Goal: Task Accomplishment & Management: Complete application form

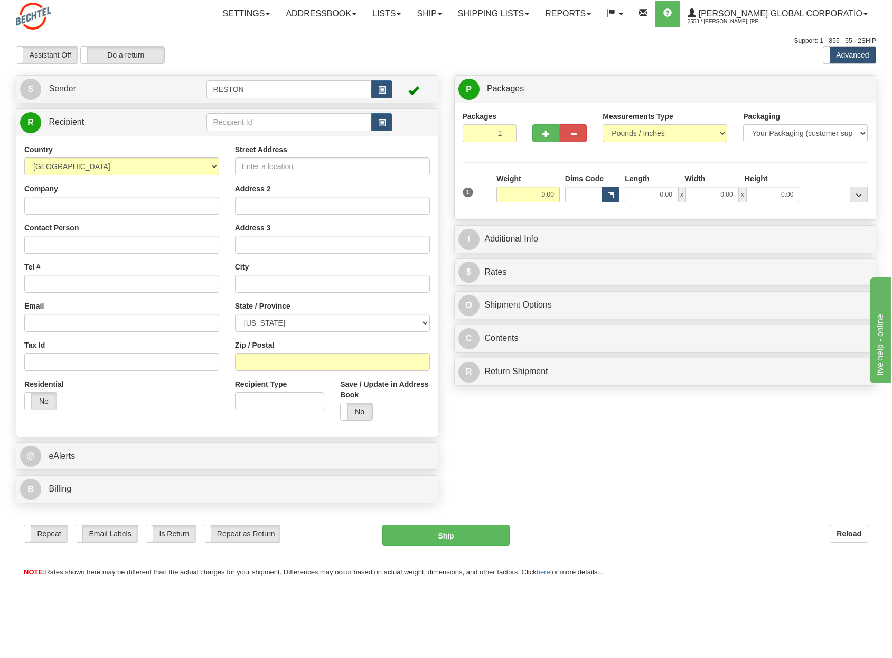
click at [180, 203] on input "Company" at bounding box center [121, 206] width 195 height 18
drag, startPoint x: 532, startPoint y: 193, endPoint x: 545, endPoint y: 195, distance: 12.9
click at [545, 195] on input "0.00" at bounding box center [528, 195] width 63 height 16
type input "5.00"
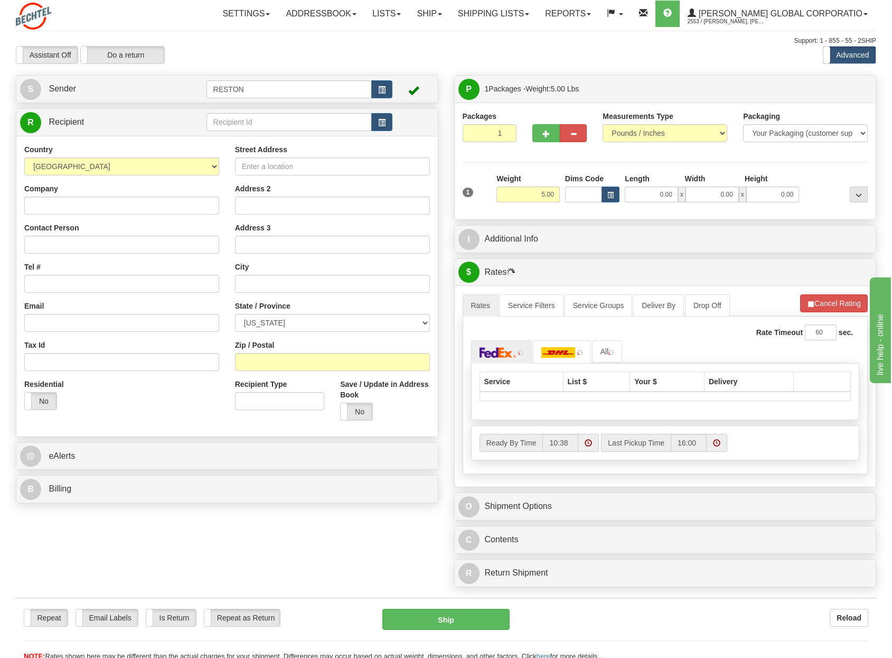
click at [588, 77] on div "P Packages 1 Packages - Weight: 5.00 Lbs Shipment Level Shipm. Package Level Pa…" at bounding box center [666, 89] width 422 height 27
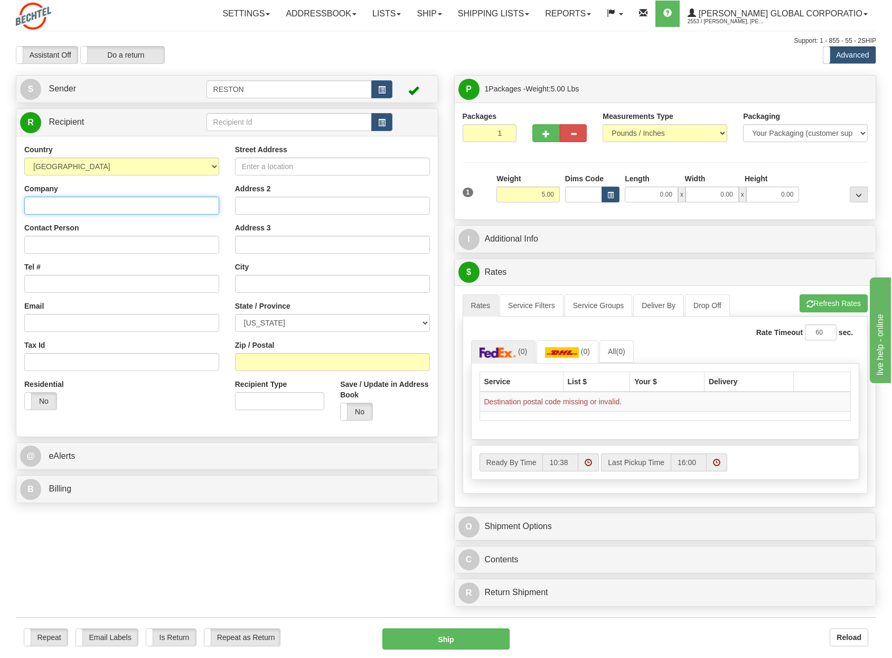
click at [118, 207] on input "Company" at bounding box center [121, 206] width 195 height 18
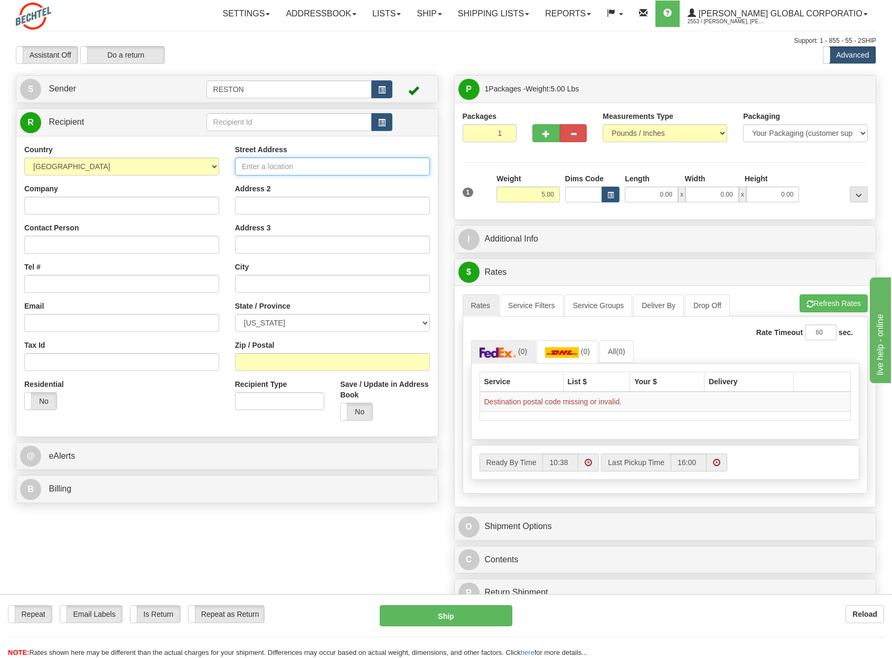
click at [317, 167] on input "Street Address" at bounding box center [332, 166] width 195 height 18
click at [263, 172] on input "Street Address" at bounding box center [332, 166] width 195 height 18
paste input "55213110"
type input "5"
click at [261, 169] on input "Street Address" at bounding box center [332, 166] width 195 height 18
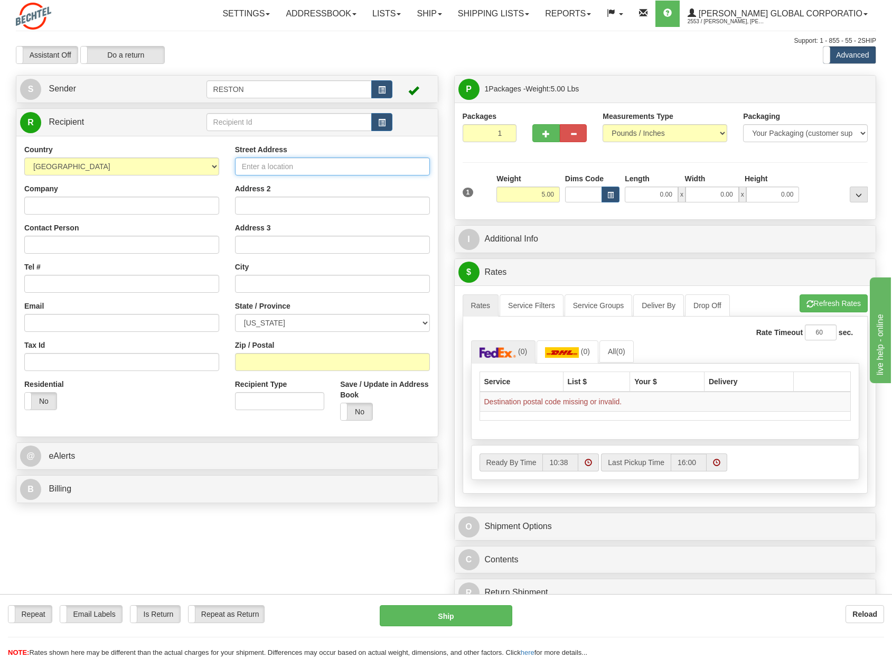
paste input "[STREET_ADDRESS][PERSON_NAME]"
type input "[STREET_ADDRESS][PERSON_NAME]"
click at [140, 207] on input "Company" at bounding box center [121, 206] width 195 height 18
click at [247, 209] on input "Address 2" at bounding box center [332, 206] width 195 height 18
click at [246, 290] on input "text" at bounding box center [332, 284] width 195 height 18
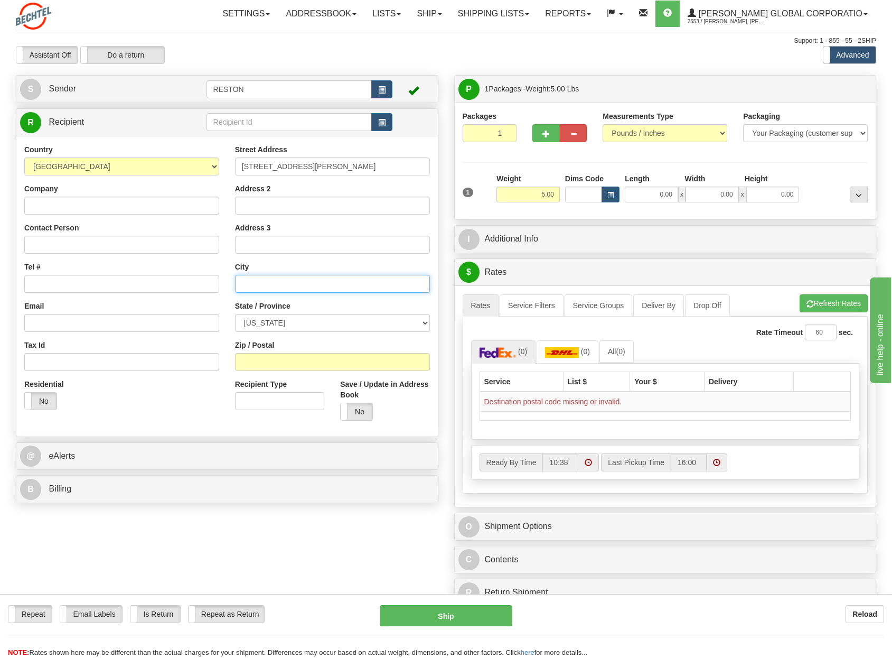
paste input "[GEOGRAPHIC_DATA]"
type input "[GEOGRAPHIC_DATA]"
click at [281, 311] on div "State / Province ALABAMA ALASKA ARIZONA ARKANSAS Armed Forces America Armed For…" at bounding box center [332, 316] width 195 height 31
click at [285, 328] on select "[US_STATE] [US_STATE] [US_STATE] [US_STATE] Armed Forces America Armed Forces E…" at bounding box center [332, 323] width 195 height 18
select select "PA"
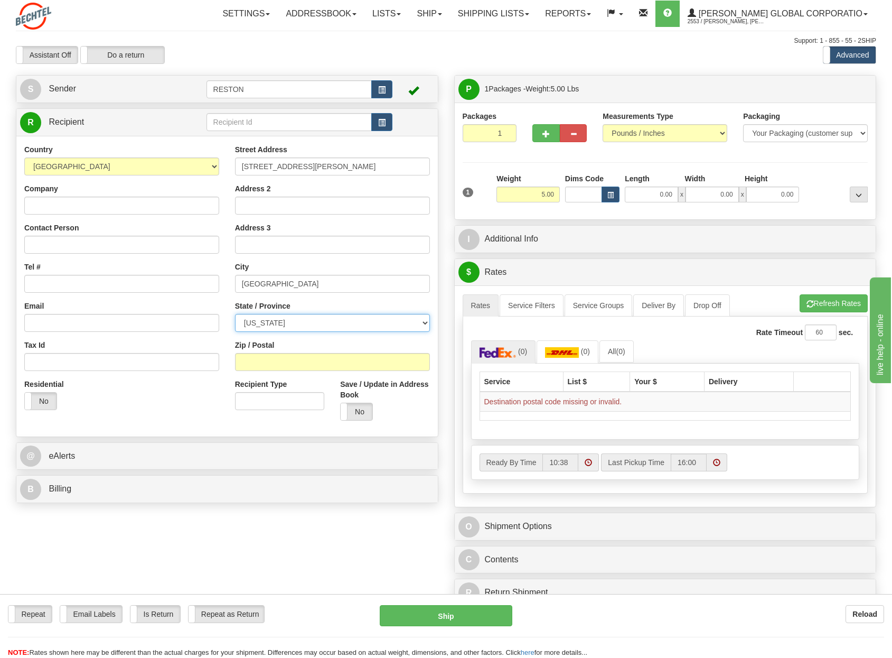
click at [235, 314] on select "[US_STATE] [US_STATE] [US_STATE] [US_STATE] Armed Forces America Armed Forces E…" at bounding box center [332, 323] width 195 height 18
click at [113, 328] on input "Email" at bounding box center [121, 323] width 195 height 18
paste input "[EMAIL_ADDRESS][PERSON_NAME][DOMAIN_NAME]"
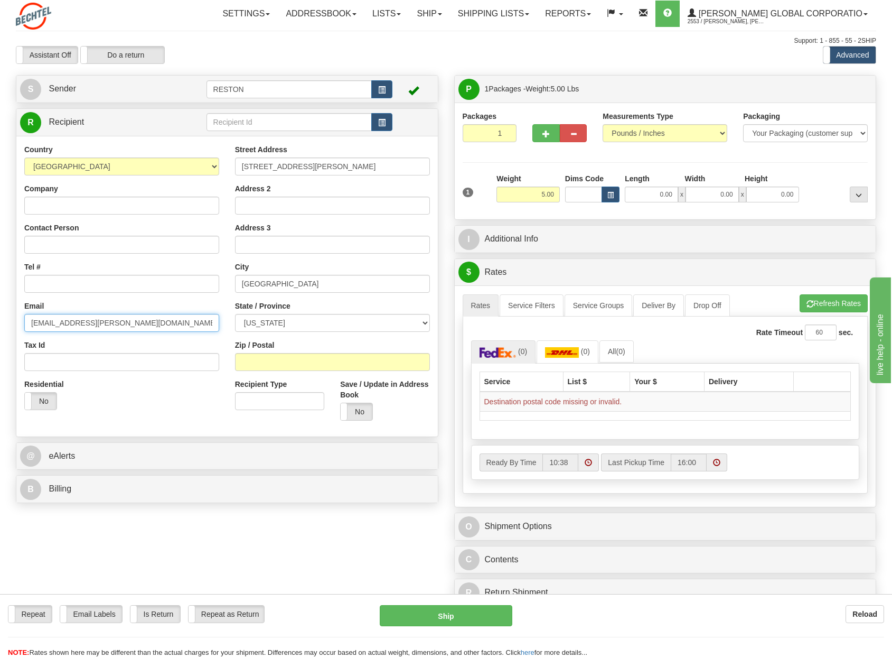
type input "[EMAIL_ADDRESS][PERSON_NAME][DOMAIN_NAME]"
click at [275, 366] on input "Zip / Postal" at bounding box center [332, 362] width 195 height 18
paste input "16102"
type input "16102"
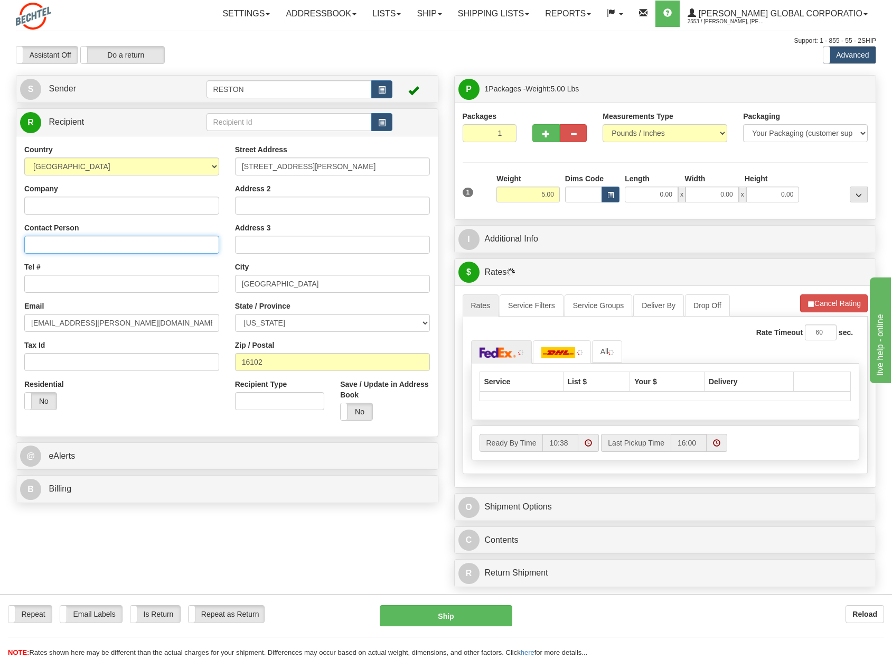
drag, startPoint x: 87, startPoint y: 247, endPoint x: 91, endPoint y: 243, distance: 6.0
click at [87, 247] on input "Contact Person" at bounding box center [121, 245] width 195 height 18
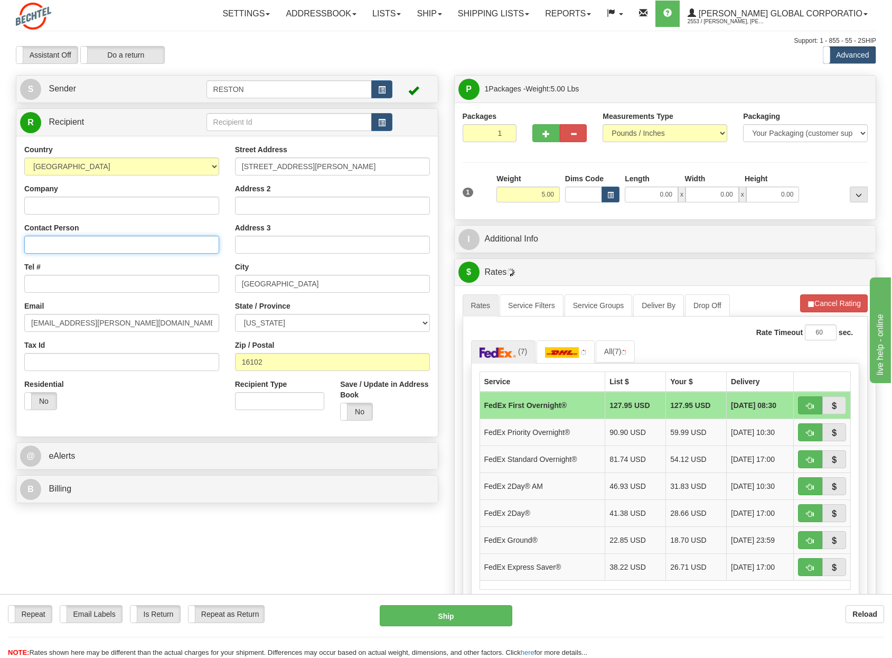
paste input "[PERSON_NAME]"
type input "[PERSON_NAME]"
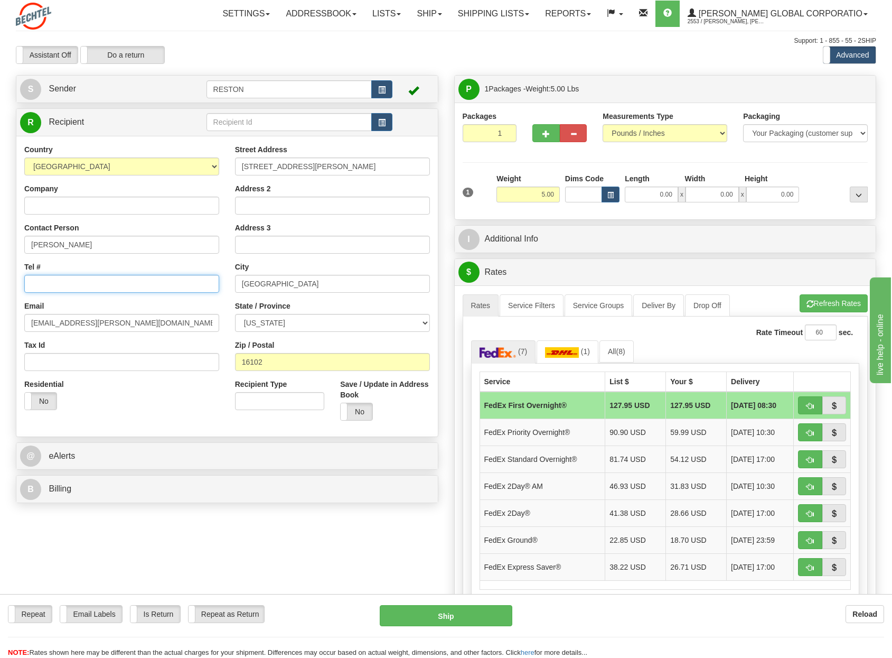
drag, startPoint x: 41, startPoint y: 282, endPoint x: 6, endPoint y: 283, distance: 34.9
click at [42, 283] on input "Tel #" at bounding box center [121, 284] width 195 height 18
click at [60, 280] on input "Tel #" at bounding box center [121, 284] width 195 height 18
click at [90, 288] on input "Tel #" at bounding box center [121, 284] width 195 height 18
paste input "[PHONE_NUMBER]"
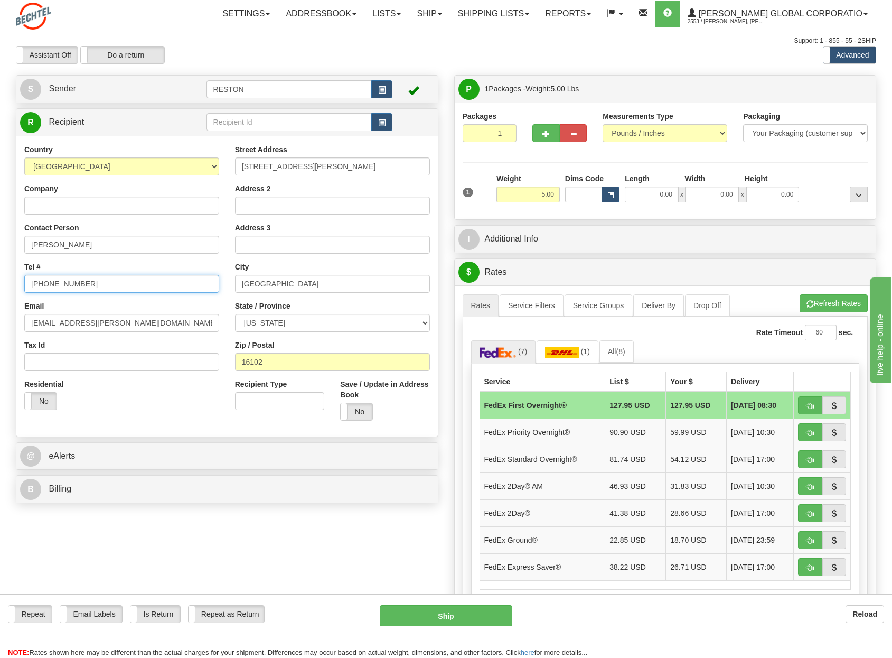
drag, startPoint x: 46, startPoint y: 285, endPoint x: 55, endPoint y: 300, distance: 17.3
click at [46, 285] on input "[PHONE_NUMBER]" at bounding box center [121, 284] width 195 height 18
type input "7246224433"
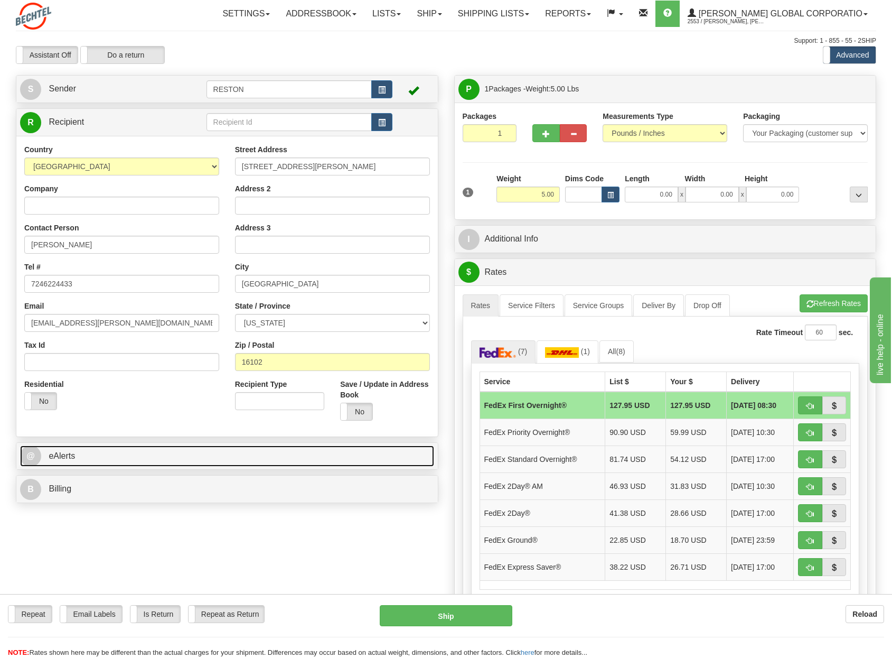
click at [169, 455] on link "@ eAlerts" at bounding box center [227, 456] width 414 height 22
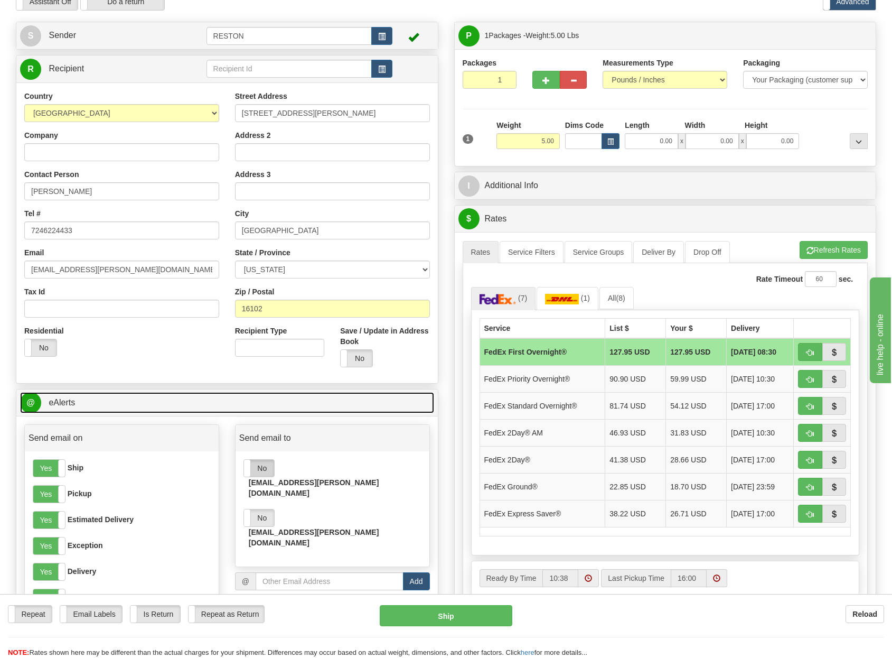
scroll to position [53, 0]
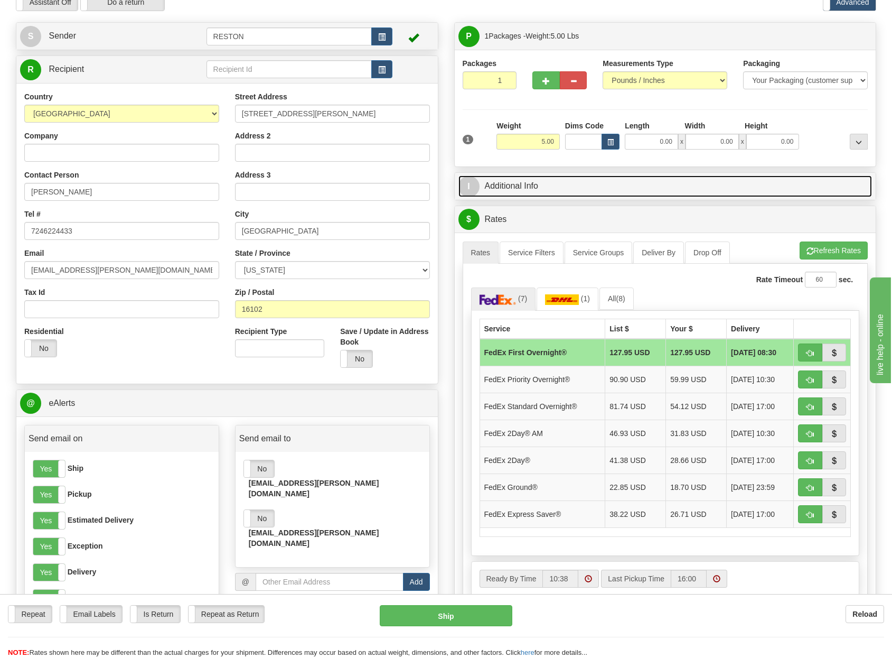
click at [573, 183] on link "I Additional Info" at bounding box center [666, 186] width 414 height 22
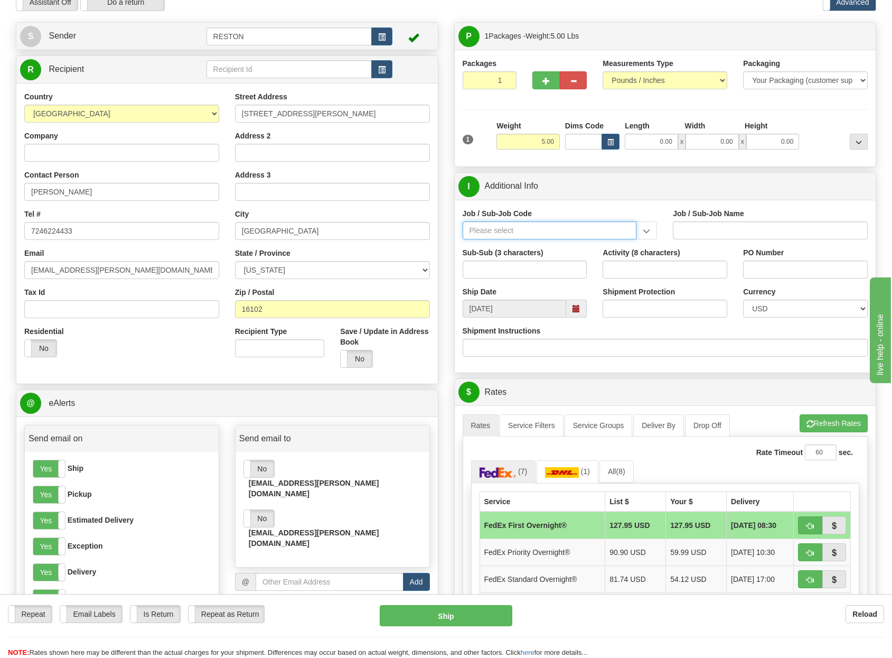
click at [534, 239] on input "Job / Sub-Job Code" at bounding box center [550, 230] width 174 height 18
paste input "55213110"
type input "55213110"
click at [585, 232] on input "Job / Sub-Job Code" at bounding box center [550, 230] width 174 height 18
click at [491, 231] on input "55213110" at bounding box center [550, 230] width 174 height 18
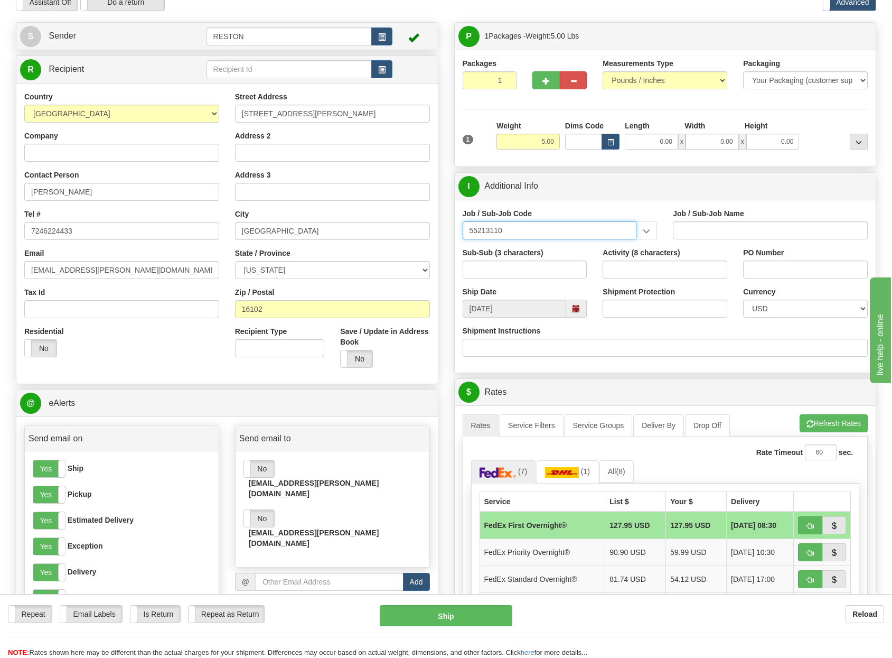
type input "55213-110"
click at [502, 246] on div "55213-110" at bounding box center [548, 247] width 164 height 12
type input "BES&H CORPORATE ES&H MGMT - ES&H FUNCTIONAL MANAGE"
type input "55213-110"
click at [644, 203] on div "Job / Sub-Job Code 55213-110 55213-110 Job / Sub-Job Name BES&H CORPORATE ES&H …" at bounding box center [666, 286] width 422 height 173
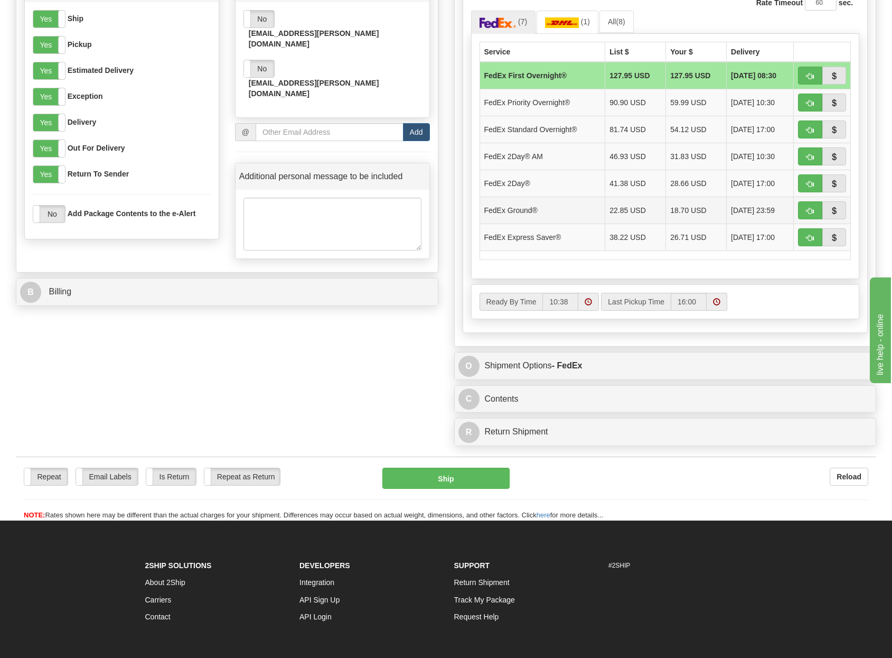
scroll to position [528, 0]
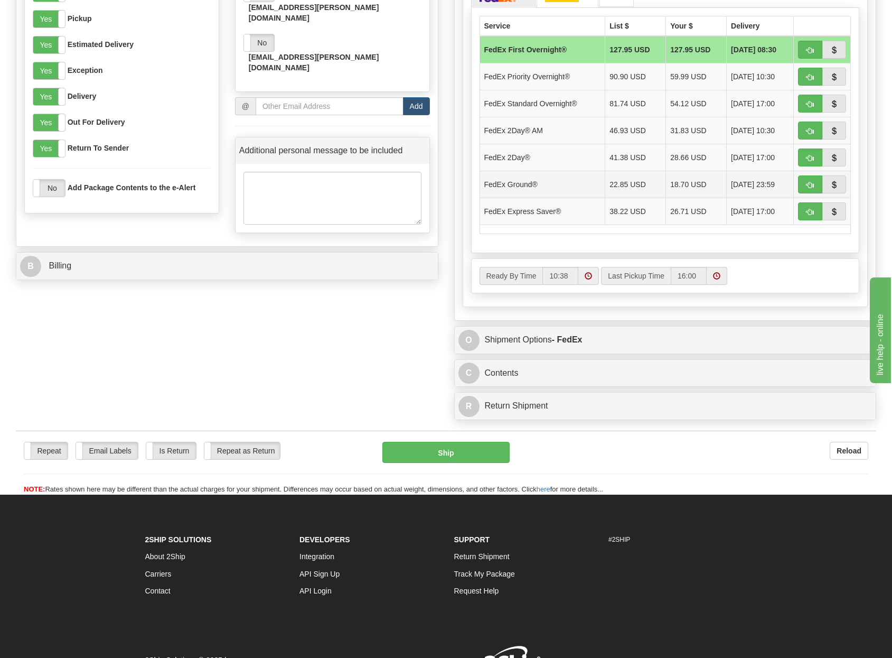
click at [558, 187] on td "FedEx Ground®" at bounding box center [543, 184] width 126 height 27
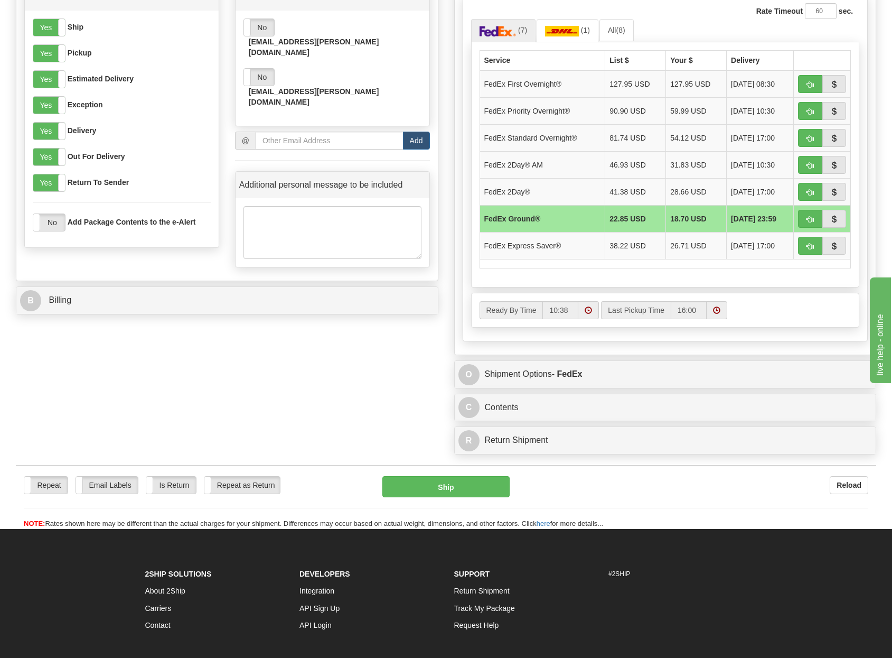
scroll to position [476, 0]
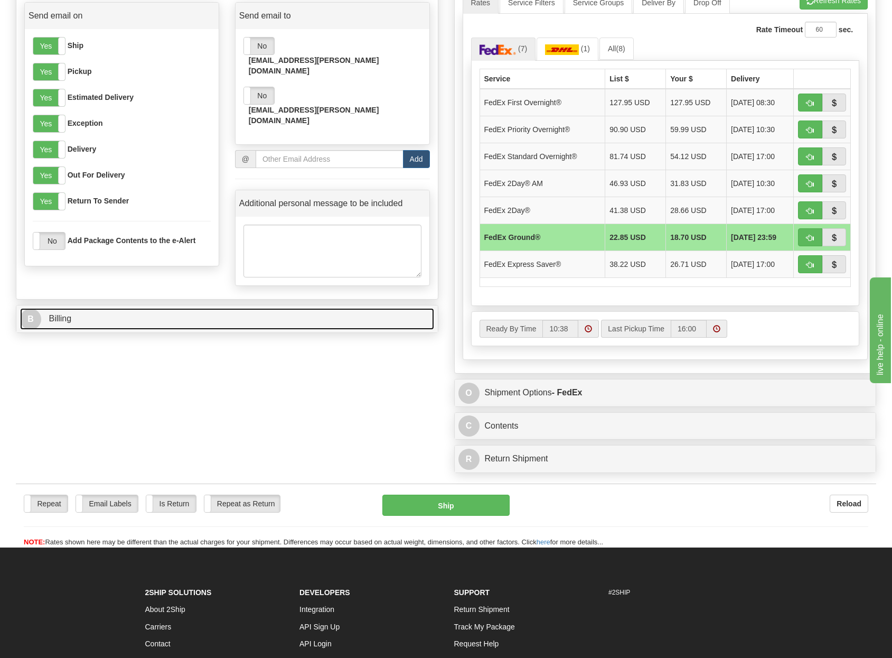
click at [111, 308] on link "B Billing" at bounding box center [227, 319] width 414 height 22
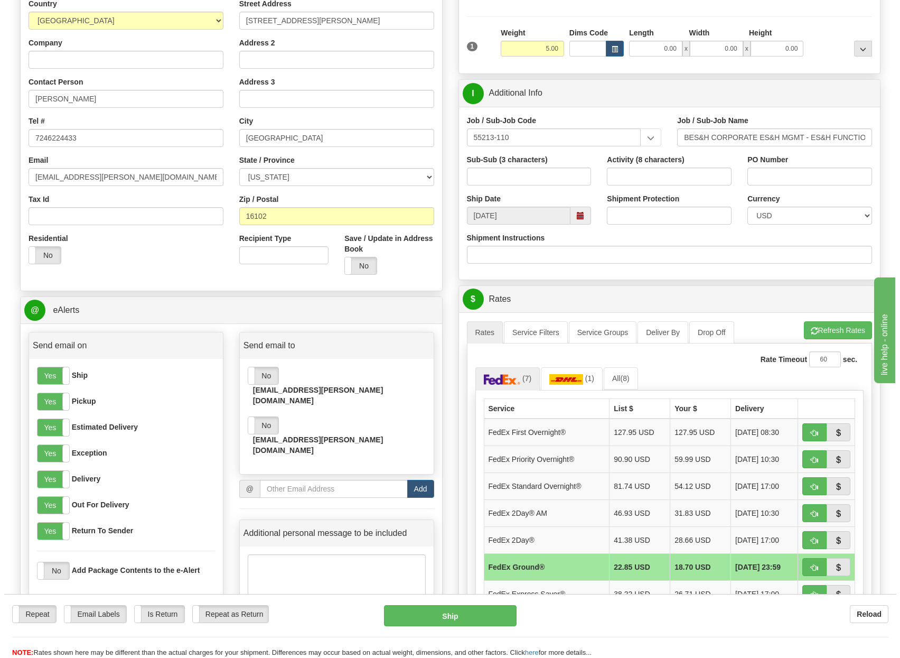
scroll to position [159, 0]
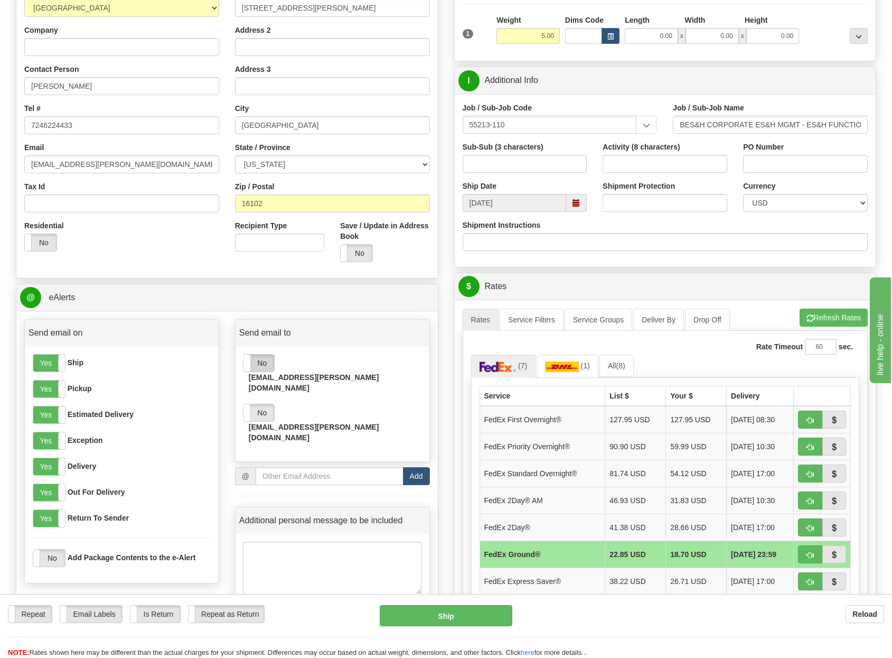
click at [257, 359] on label "No" at bounding box center [259, 363] width 30 height 17
click at [477, 615] on button "Ship" at bounding box center [446, 615] width 133 height 21
type input "92"
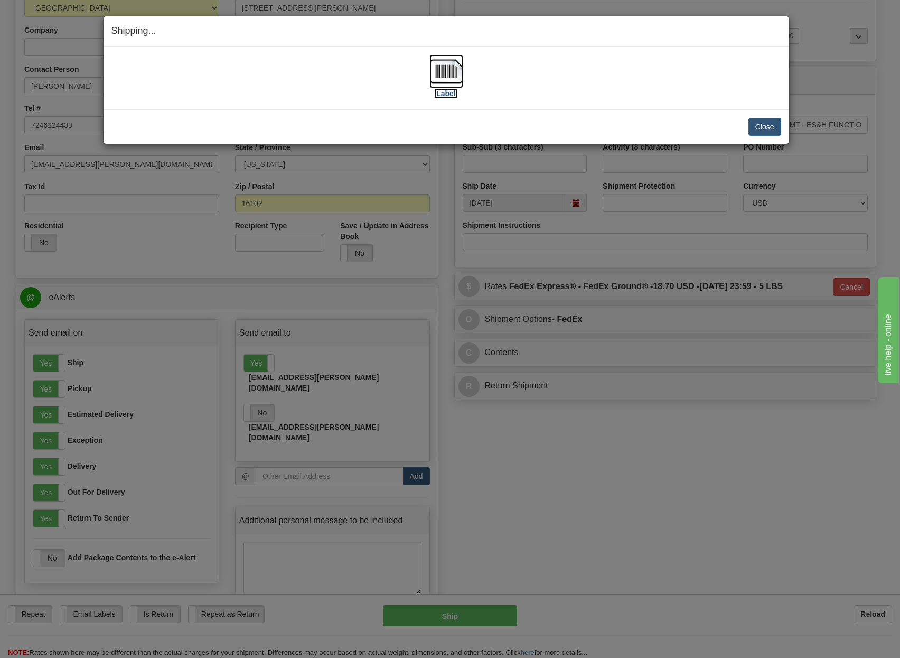
click at [450, 94] on label "[Label]" at bounding box center [446, 93] width 24 height 11
click at [774, 127] on button "Close" at bounding box center [765, 127] width 33 height 18
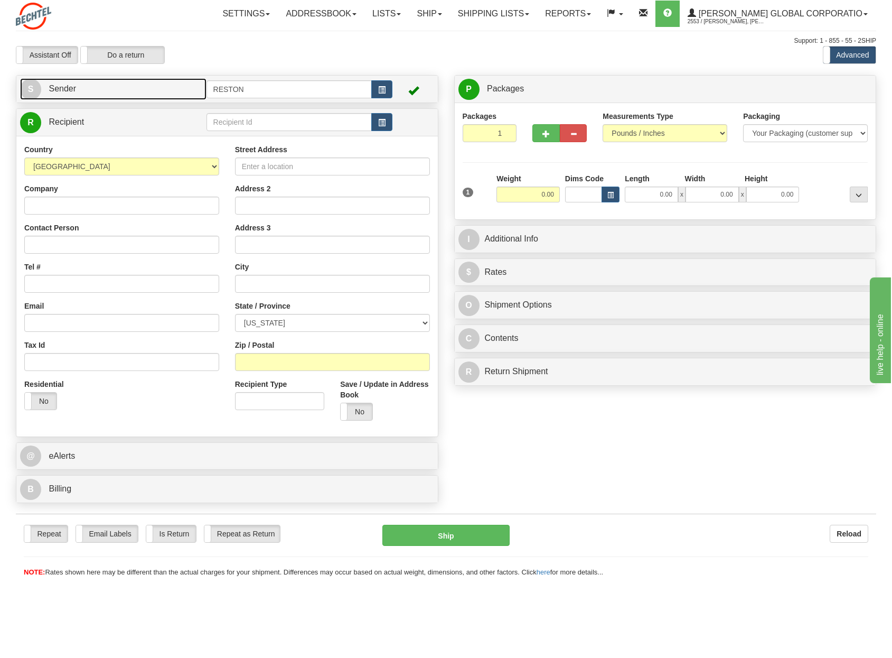
click at [49, 95] on link "S Sender" at bounding box center [113, 89] width 187 height 22
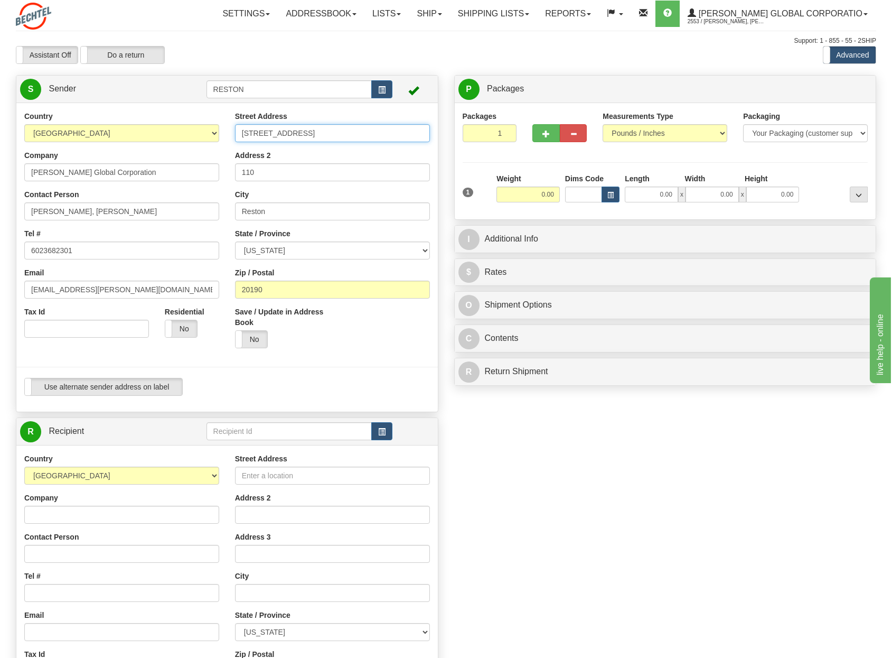
drag, startPoint x: 339, startPoint y: 138, endPoint x: 210, endPoint y: 132, distance: 129.1
click at [210, 132] on div "Country [GEOGRAPHIC_DATA] [GEOGRAPHIC_DATA] [GEOGRAPHIC_DATA] [GEOGRAPHIC_DATA]…" at bounding box center [227, 257] width 422 height 293
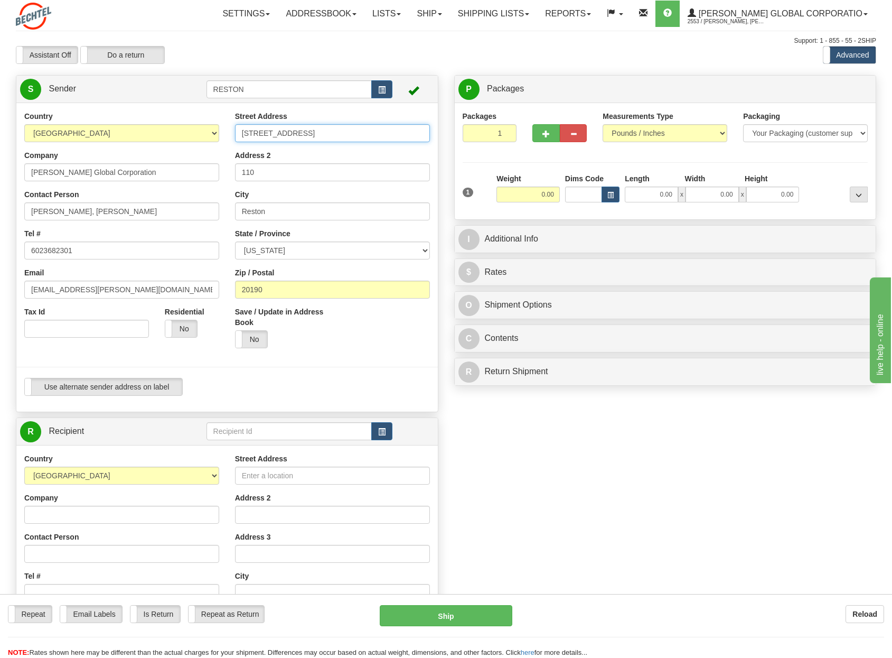
drag, startPoint x: 344, startPoint y: 135, endPoint x: 365, endPoint y: 134, distance: 21.2
click at [344, 135] on input "[STREET_ADDRESS]" at bounding box center [332, 133] width 195 height 18
drag, startPoint x: 373, startPoint y: 134, endPoint x: 181, endPoint y: 122, distance: 192.7
click at [179, 123] on div "Country [GEOGRAPHIC_DATA] [GEOGRAPHIC_DATA] [GEOGRAPHIC_DATA] [GEOGRAPHIC_DATA]…" at bounding box center [227, 257] width 422 height 293
paste input "07 [PERSON_NAME] St"
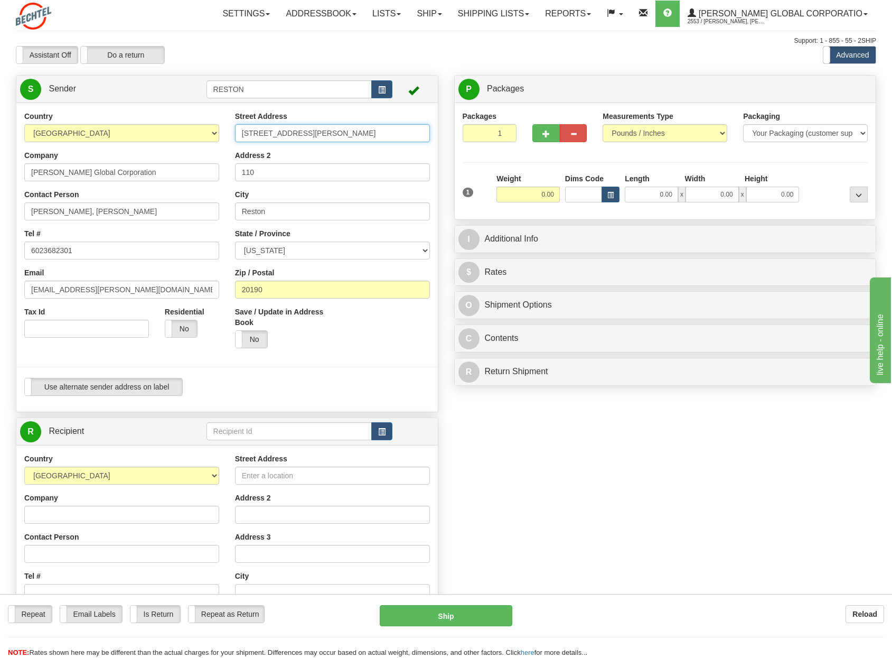
type input "[STREET_ADDRESS][PERSON_NAME]"
drag, startPoint x: 137, startPoint y: 210, endPoint x: 187, endPoint y: 204, distance: 49.4
click at [0, 204] on html "Training Course Close Toggle navigation Settings Shipping Preferences New Sende…" at bounding box center [446, 329] width 892 height 658
paste input "[PERSON_NAME]"
type input "[PERSON_NAME]"
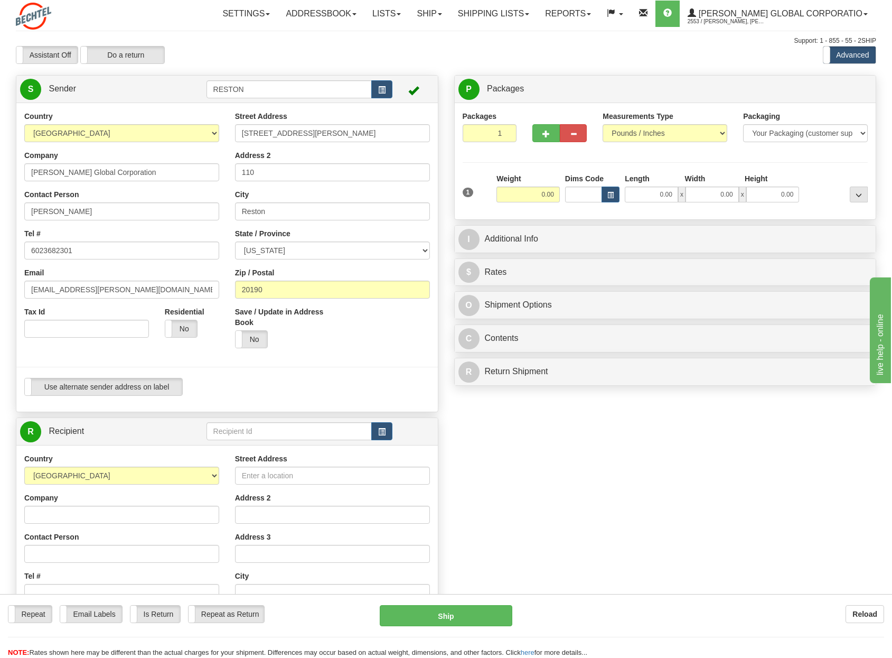
click at [175, 193] on div "Contact Person [PERSON_NAME]" at bounding box center [121, 204] width 195 height 31
drag, startPoint x: 161, startPoint y: 164, endPoint x: -61, endPoint y: 161, distance: 222.5
click at [0, 161] on html "Training Course Close Toggle navigation Settings Shipping Preferences New Sende…" at bounding box center [446, 329] width 892 height 658
drag, startPoint x: 321, startPoint y: 174, endPoint x: 95, endPoint y: 159, distance: 226.6
click at [95, 159] on div "Country [GEOGRAPHIC_DATA] [GEOGRAPHIC_DATA] [GEOGRAPHIC_DATA] [GEOGRAPHIC_DATA]…" at bounding box center [227, 257] width 422 height 293
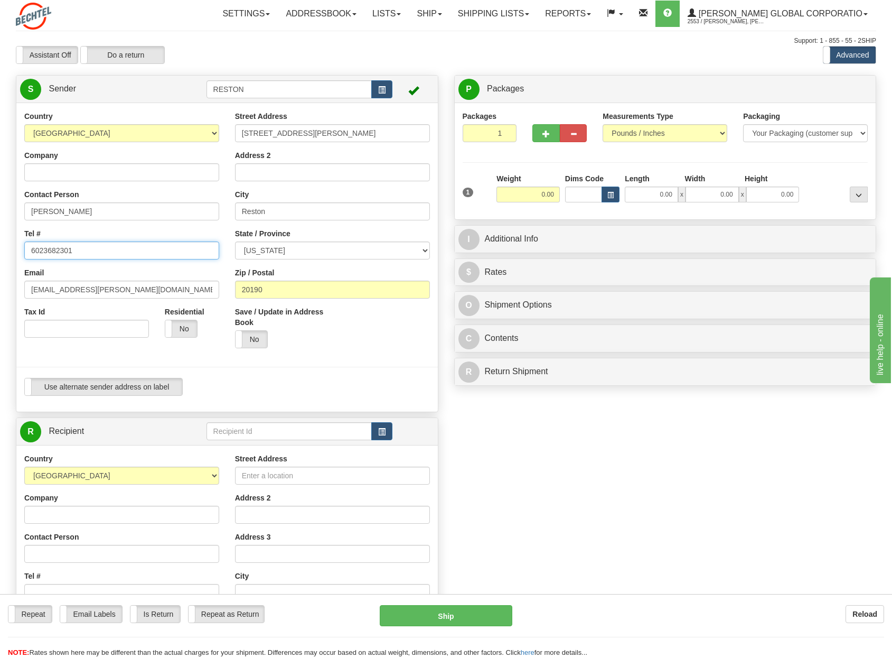
click at [107, 253] on input "6023682301" at bounding box center [121, 250] width 195 height 18
drag, startPoint x: 128, startPoint y: 252, endPoint x: 107, endPoint y: 241, distance: 23.4
click at [1, 241] on div "Toggle navigation Settings Shipping Preferences Fields Preferences New" at bounding box center [446, 435] width 892 height 871
paste input "[PHONE_NUMBER]"
click at [45, 250] on input "[PHONE_NUMBER]" at bounding box center [121, 250] width 195 height 18
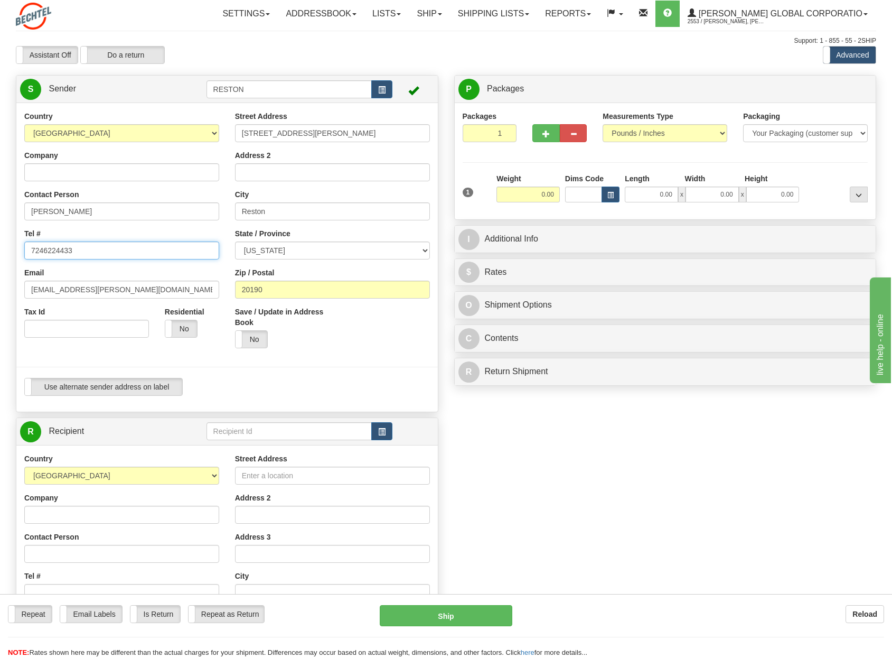
type input "7246224433"
click at [299, 254] on select "[US_STATE] [US_STATE] [US_STATE] [US_STATE] Armed Forces America Armed Forces E…" at bounding box center [332, 250] width 195 height 18
click at [299, 216] on input "Reston" at bounding box center [332, 211] width 195 height 18
drag, startPoint x: 346, startPoint y: 216, endPoint x: 207, endPoint y: 210, distance: 139.1
click at [207, 210] on div "Country [GEOGRAPHIC_DATA] [GEOGRAPHIC_DATA] [GEOGRAPHIC_DATA] [GEOGRAPHIC_DATA]…" at bounding box center [227, 257] width 422 height 293
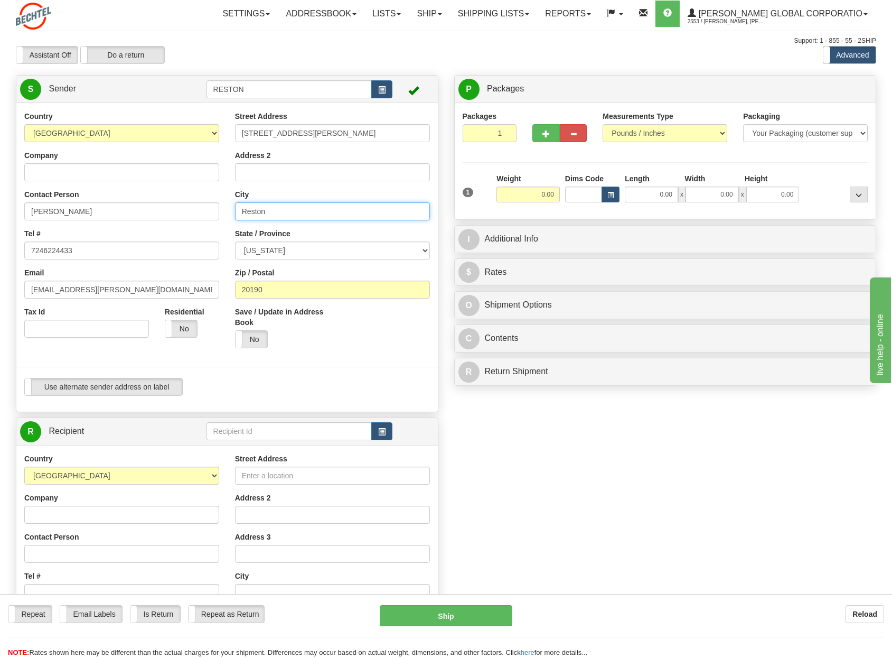
paste input "[GEOGRAPHIC_DATA]"
type input "[GEOGRAPHIC_DATA]"
click at [325, 195] on div "City [GEOGRAPHIC_DATA]" at bounding box center [332, 204] width 195 height 31
click at [299, 248] on select "[US_STATE] [US_STATE] [US_STATE] [US_STATE] Armed Forces America Armed Forces E…" at bounding box center [332, 250] width 195 height 18
select select "PA"
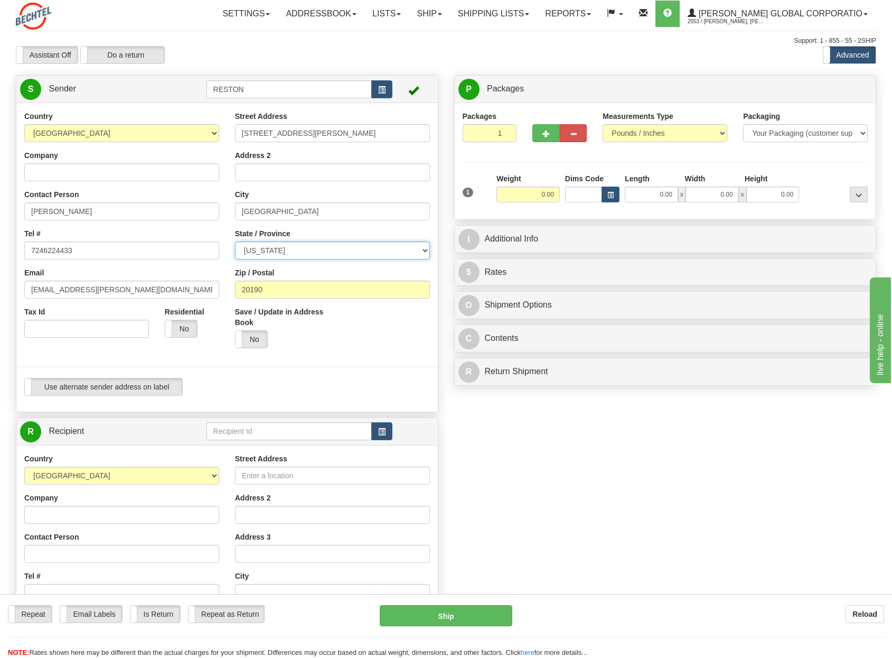
click at [235, 241] on select "[US_STATE] [US_STATE] [US_STATE] [US_STATE] Armed Forces America Armed Forces E…" at bounding box center [332, 250] width 195 height 18
drag, startPoint x: 282, startPoint y: 286, endPoint x: 294, endPoint y: 287, distance: 12.3
click at [282, 286] on input "20190" at bounding box center [332, 290] width 195 height 18
drag, startPoint x: 310, startPoint y: 290, endPoint x: 380, endPoint y: 265, distance: 74.9
click at [197, 280] on div "Country [GEOGRAPHIC_DATA] [GEOGRAPHIC_DATA] [GEOGRAPHIC_DATA] [GEOGRAPHIC_DATA]…" at bounding box center [227, 257] width 422 height 293
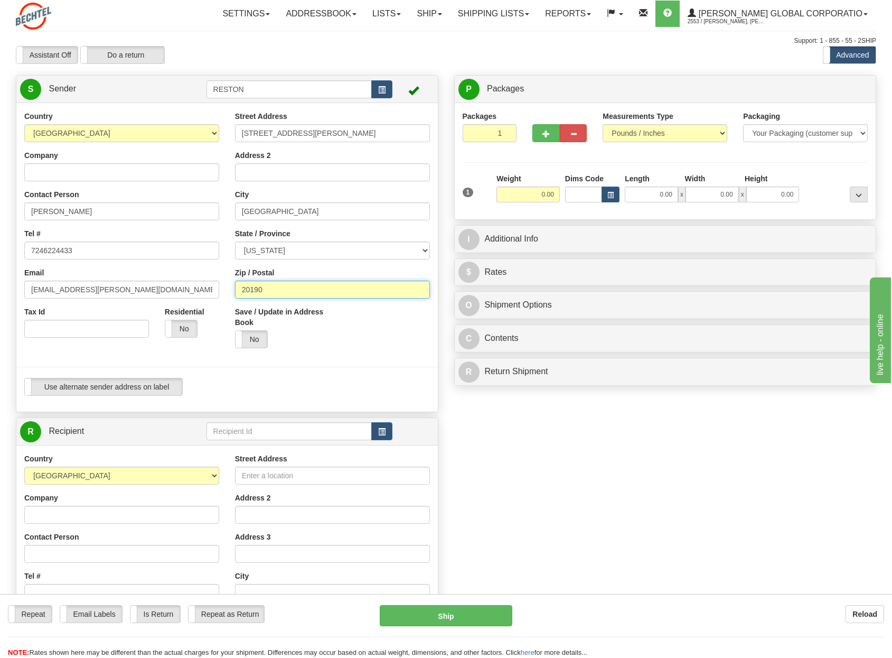
paste input "16102"
type input "16102"
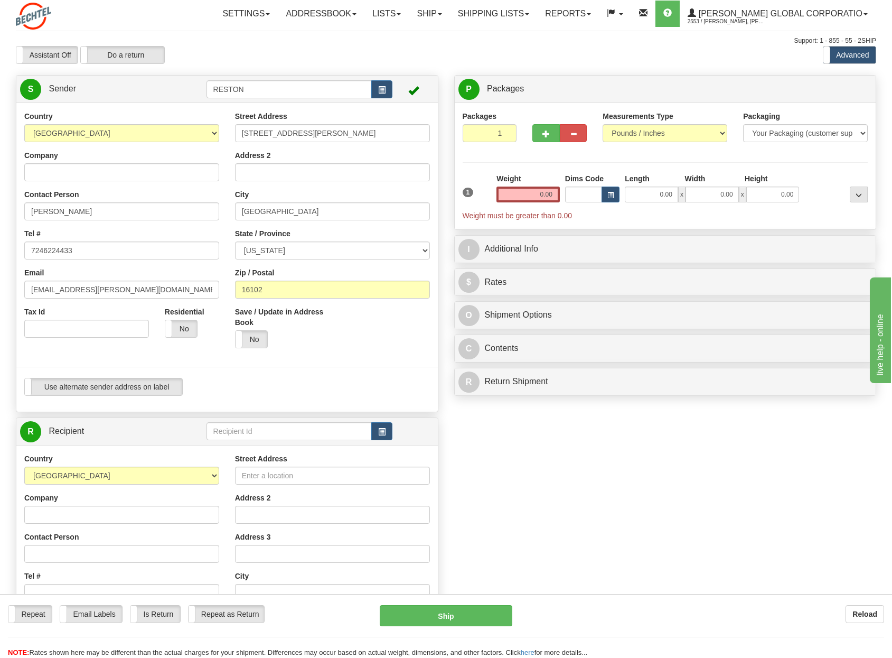
click at [380, 199] on div "City [GEOGRAPHIC_DATA]" at bounding box center [332, 204] width 195 height 31
drag, startPoint x: 528, startPoint y: 196, endPoint x: 543, endPoint y: 196, distance: 14.8
click at [543, 196] on input "0.00" at bounding box center [528, 195] width 63 height 16
click at [524, 192] on input "text" at bounding box center [528, 195] width 63 height 16
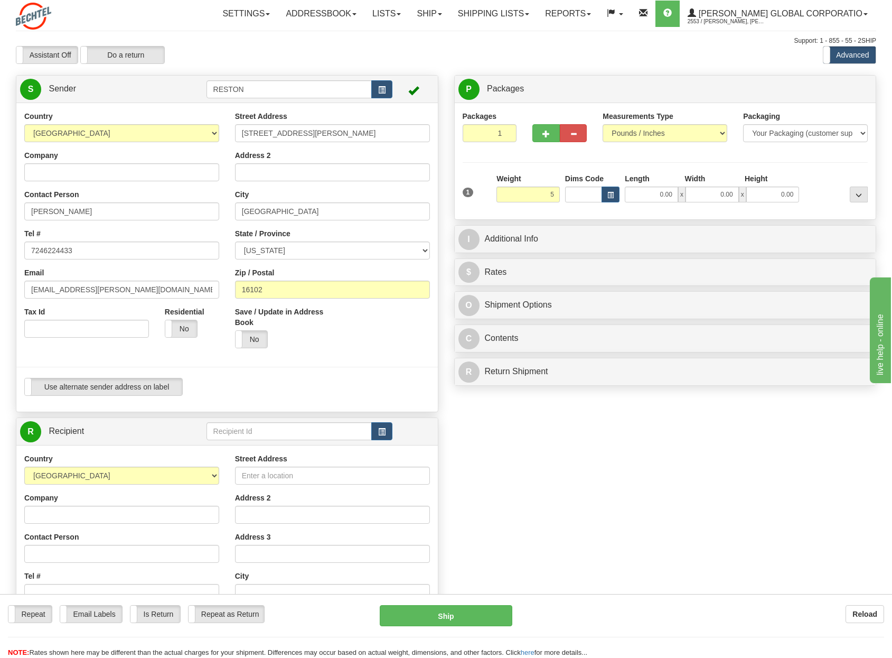
type input "5.00"
click at [543, 166] on div "Packages 1 1 Measurements Type" at bounding box center [666, 161] width 406 height 100
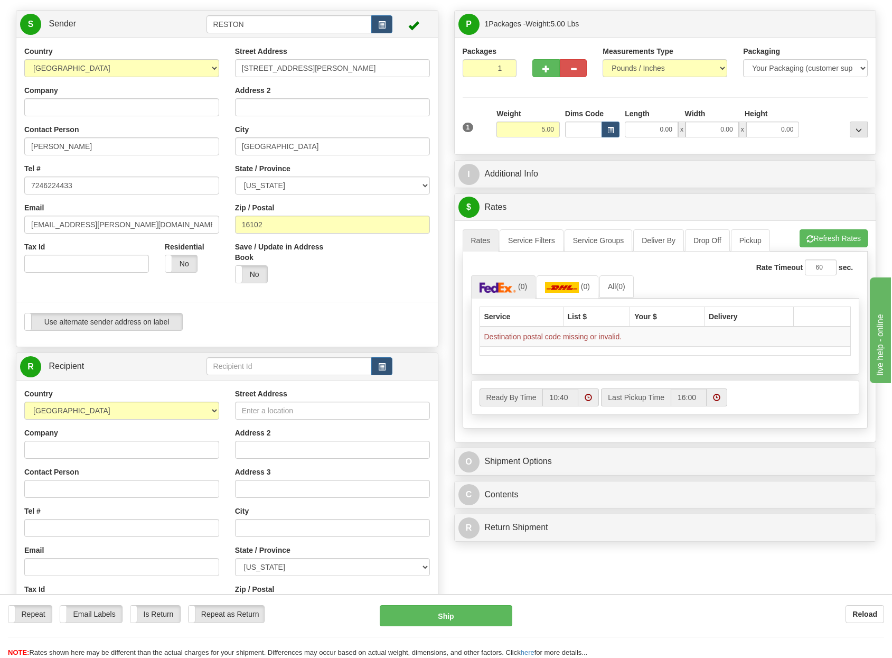
scroll to position [106, 0]
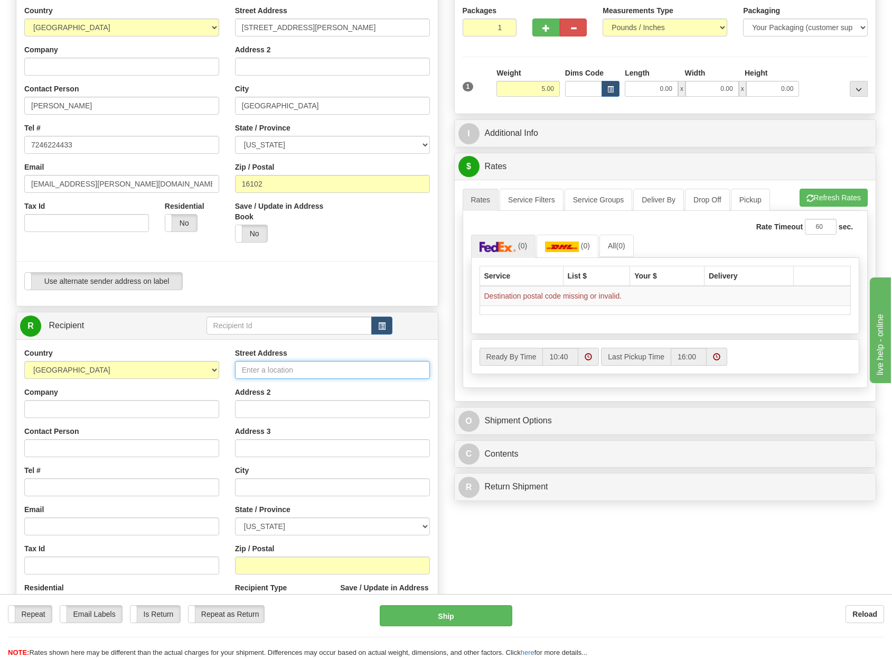
click at [269, 378] on input "Street Address" at bounding box center [332, 370] width 195 height 18
type input "[STREET_ADDRESS]"
type input "[PERSON_NAME]"
type input "5713926993"
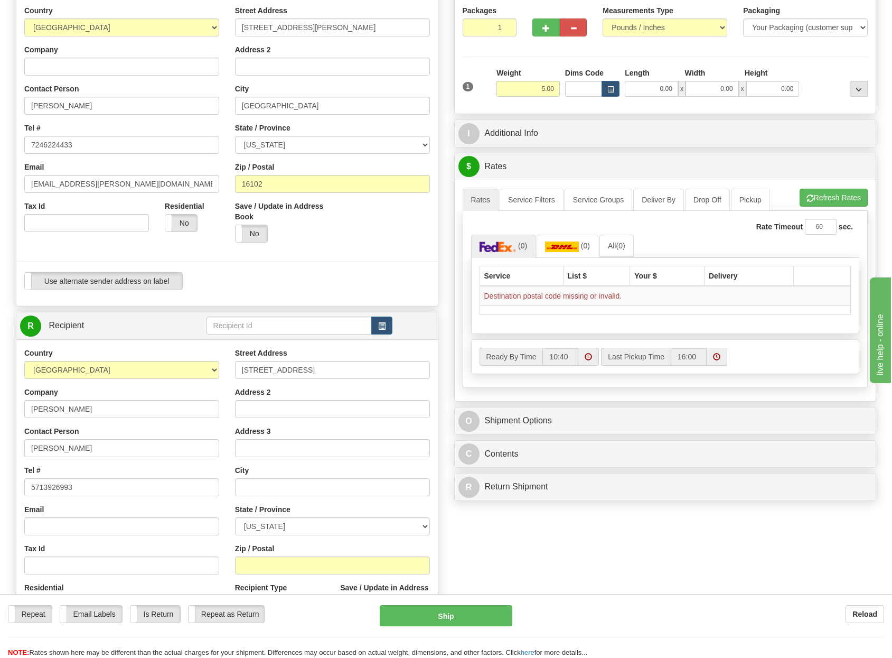
type input "[EMAIL_ADDRESS][PERSON_NAME][DOMAIN_NAME]"
type input "Reston"
select select "VA"
type input "20190"
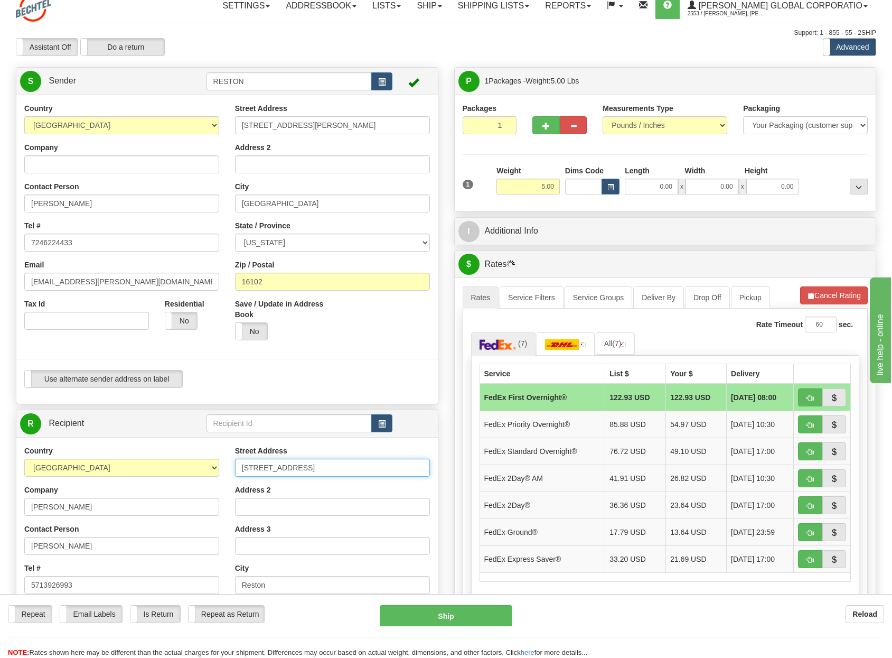
scroll to position [0, 0]
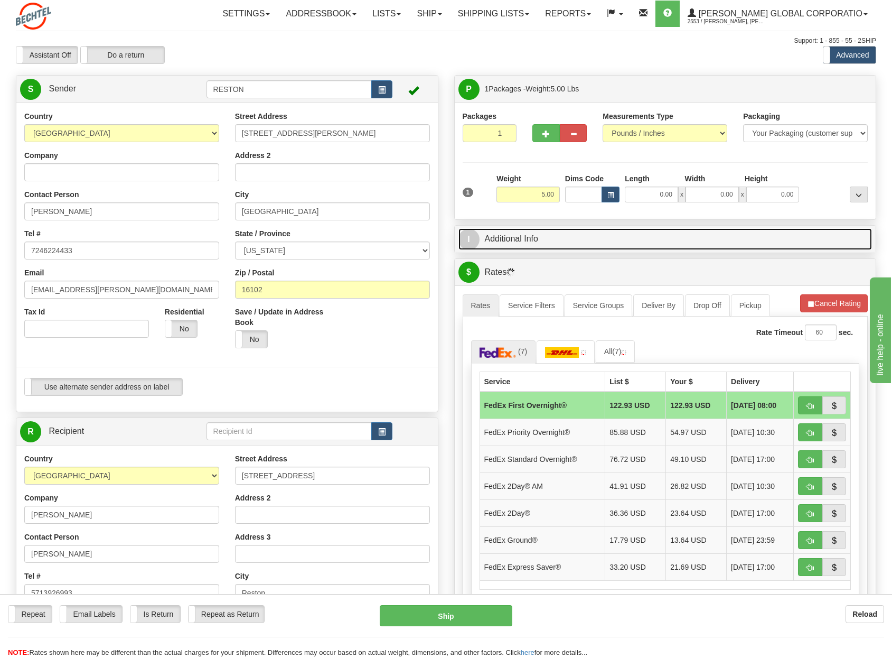
click at [516, 245] on link "I Additional Info" at bounding box center [666, 239] width 414 height 22
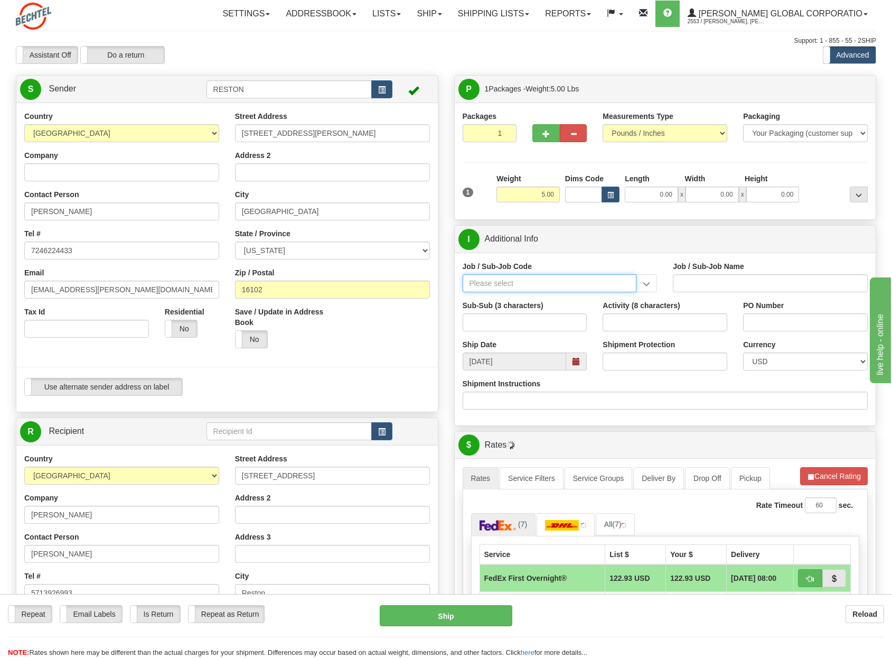
click at [487, 276] on input "Job / Sub-Job Code" at bounding box center [550, 283] width 174 height 18
paste input "55213110"
click at [492, 283] on input "55213110" at bounding box center [550, 283] width 174 height 18
type input "55213-110"
click at [533, 296] on div "55213-110" at bounding box center [548, 300] width 164 height 12
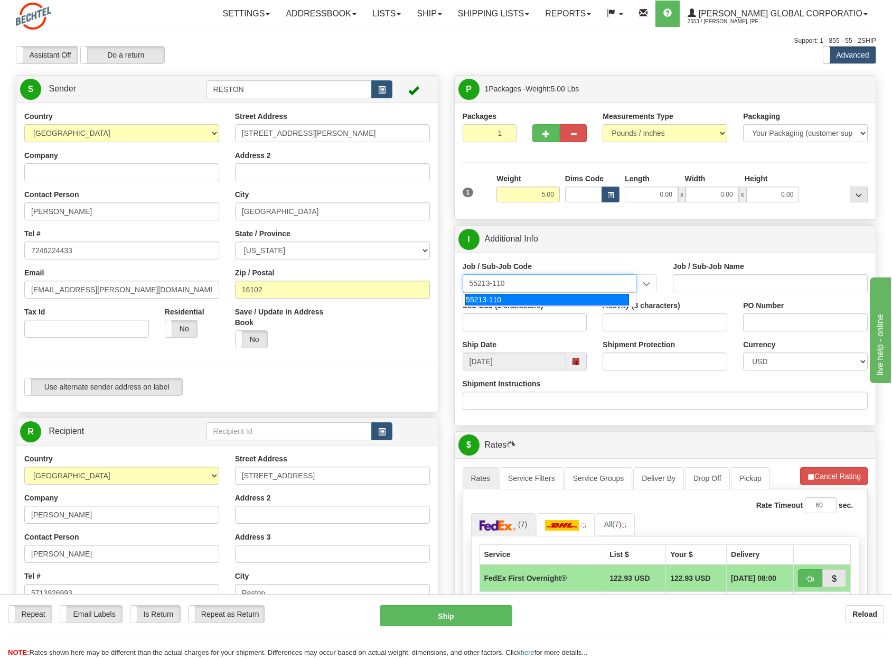
type input "BES&H CORPORATE ES&H MGMT - ES&H FUNCTIONAL MANAGE"
type input "55213-110"
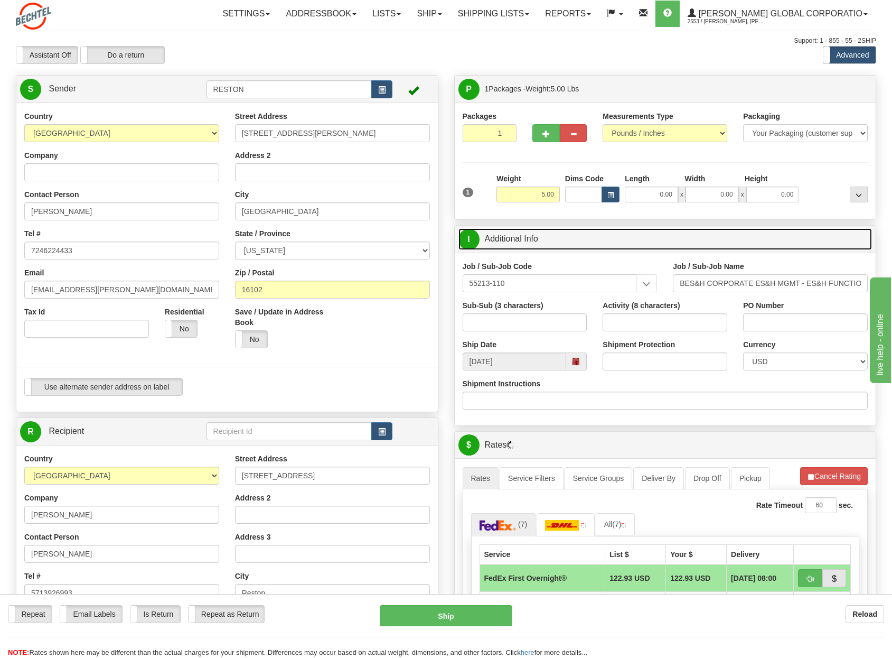
click at [632, 238] on link "I Additional Info" at bounding box center [666, 239] width 414 height 22
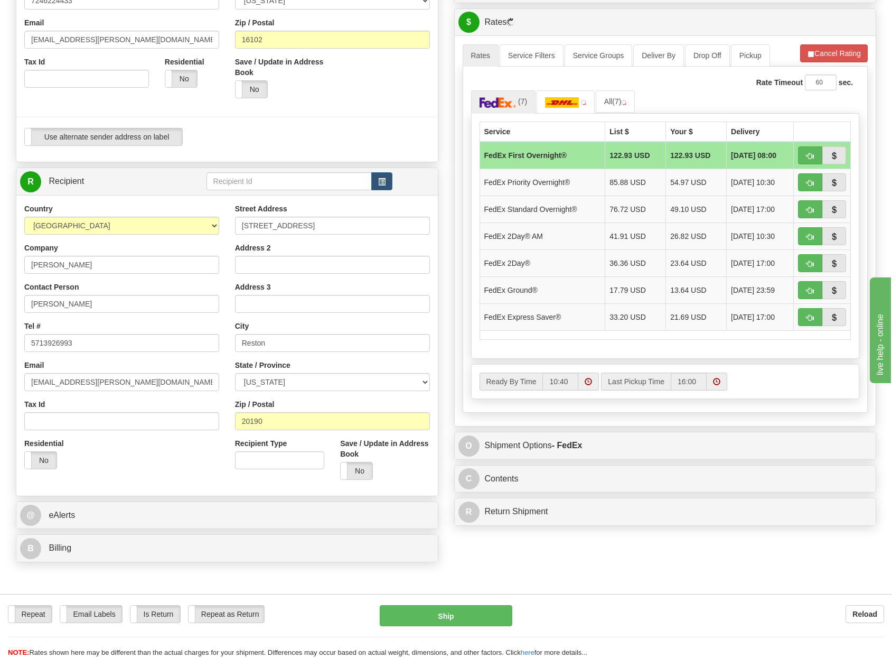
scroll to position [264, 0]
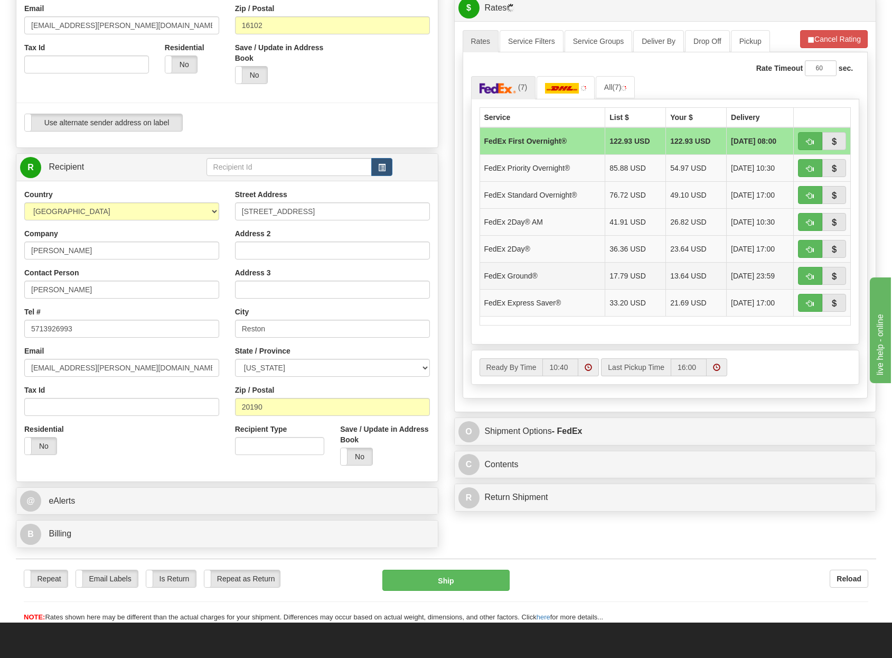
click at [570, 275] on td "FedEx Ground®" at bounding box center [543, 275] width 126 height 27
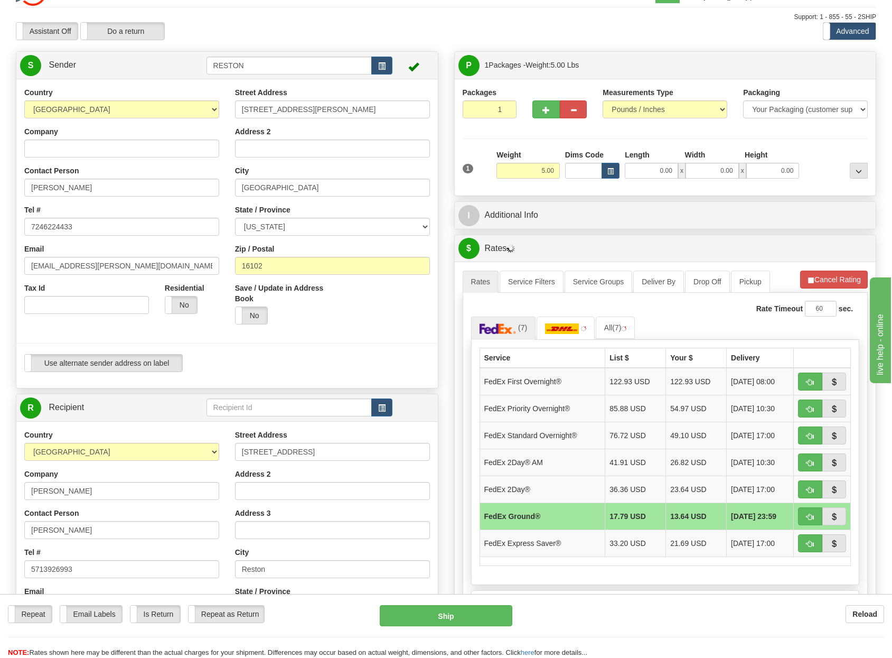
scroll to position [0, 0]
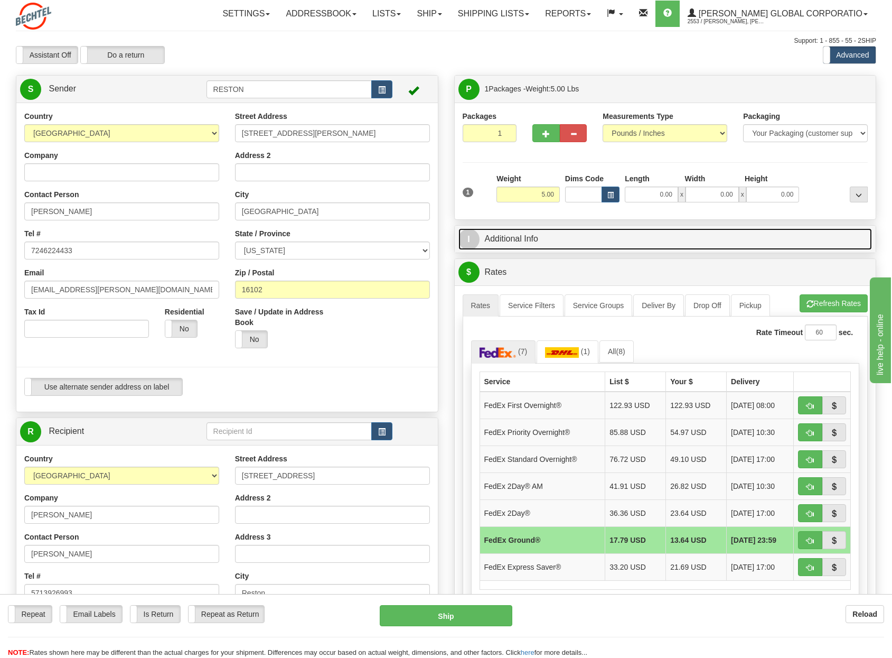
click at [502, 236] on link "I Additional Info" at bounding box center [666, 239] width 414 height 22
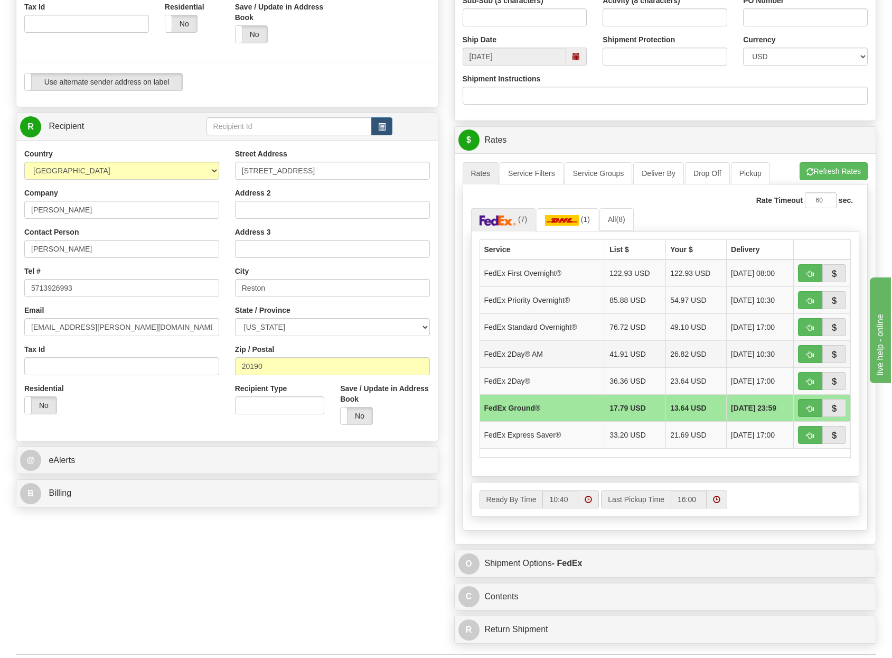
scroll to position [370, 0]
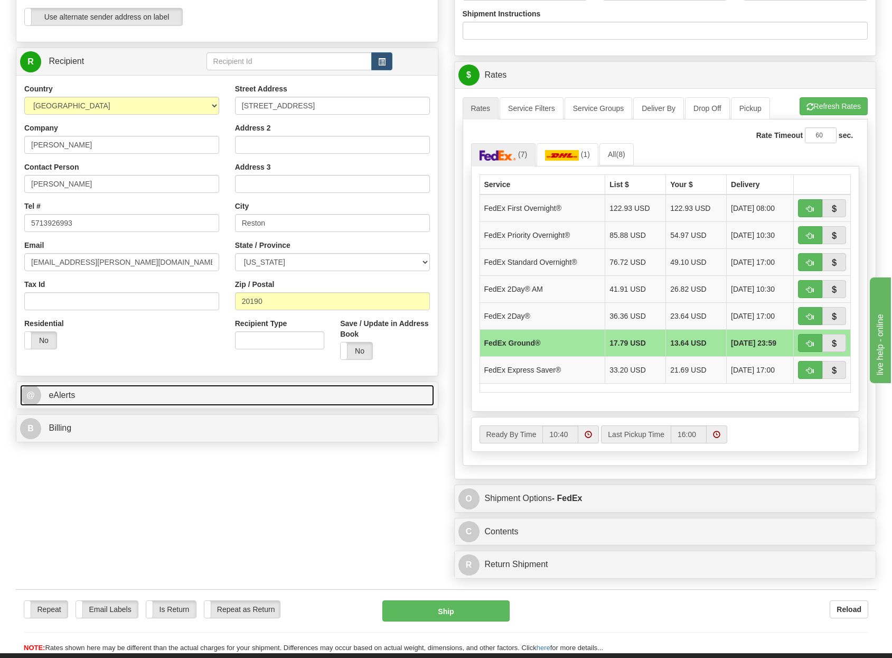
click at [137, 403] on link "@ eAlerts" at bounding box center [227, 396] width 414 height 22
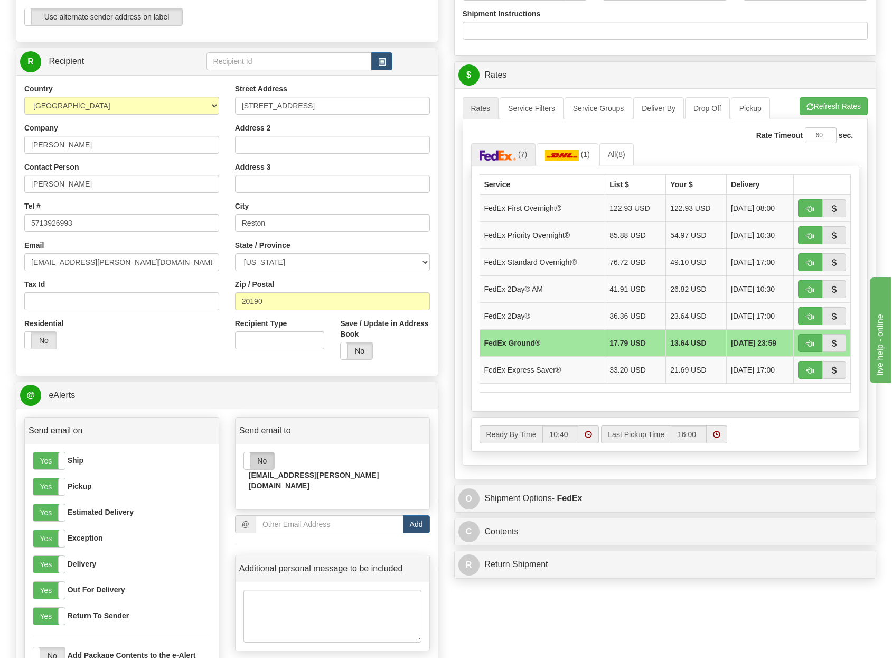
click at [260, 462] on label "No" at bounding box center [259, 460] width 30 height 17
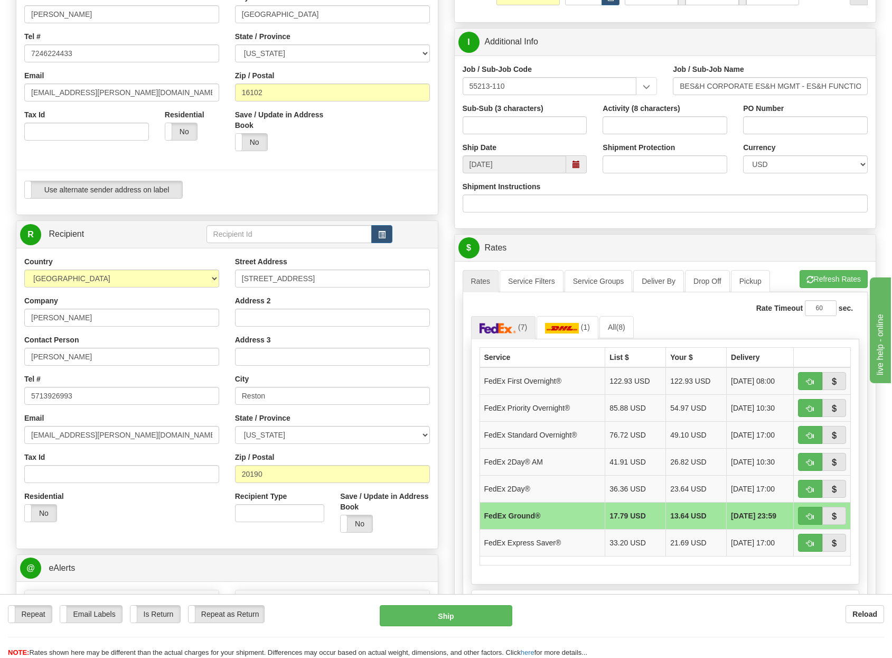
scroll to position [0, 0]
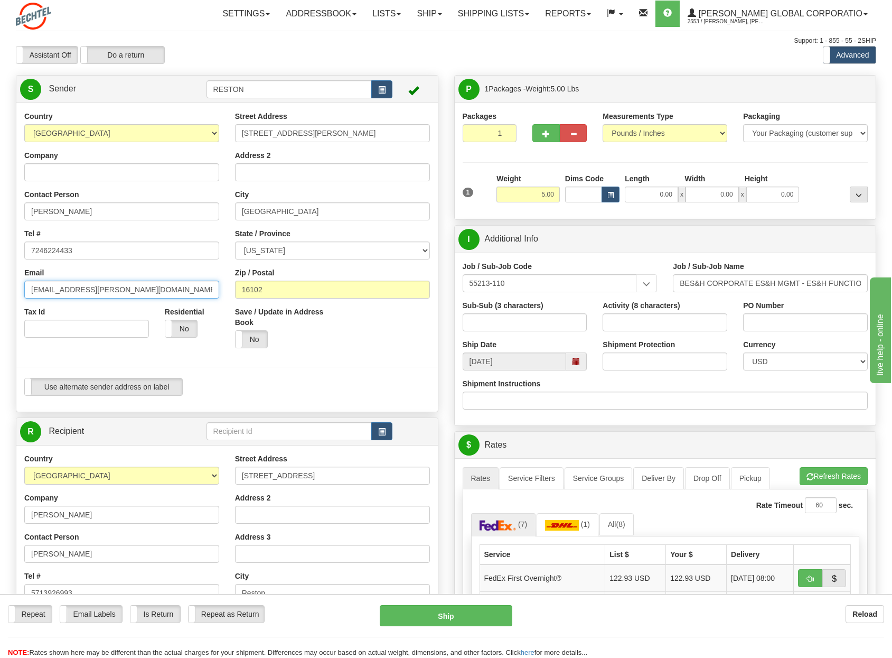
drag, startPoint x: 109, startPoint y: 288, endPoint x: 119, endPoint y: 289, distance: 10.1
click at [109, 288] on input "[EMAIL_ADDRESS][PERSON_NAME][DOMAIN_NAME]" at bounding box center [121, 290] width 195 height 18
drag, startPoint x: 127, startPoint y: 291, endPoint x: 20, endPoint y: 267, distance: 110.3
click at [17, 267] on div "Country [GEOGRAPHIC_DATA] [GEOGRAPHIC_DATA] [GEOGRAPHIC_DATA] [GEOGRAPHIC_DATA]…" at bounding box center [121, 228] width 211 height 235
paste input "mchrist7@B"
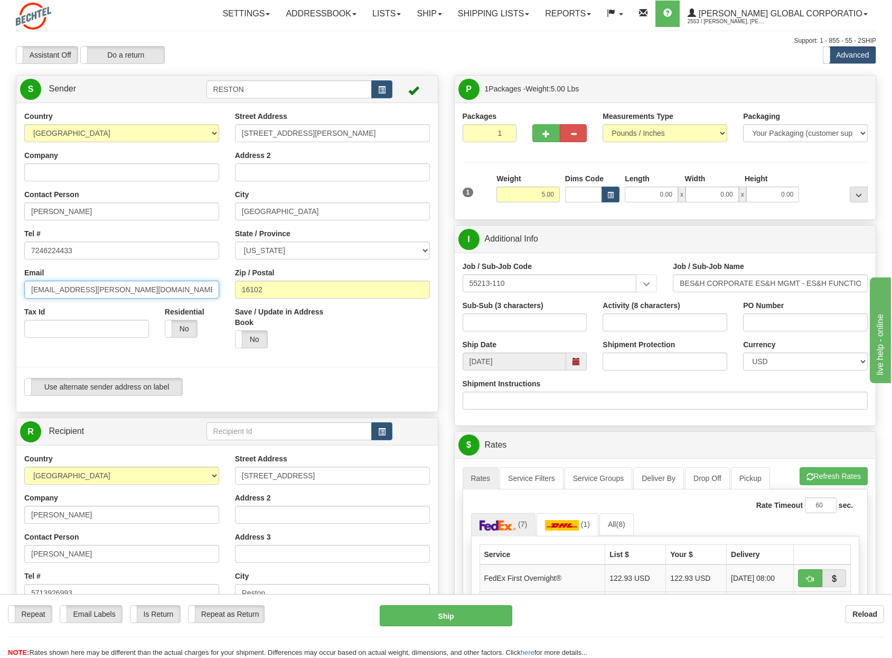
type input "[EMAIL_ADDRESS][PERSON_NAME][DOMAIN_NAME]"
drag, startPoint x: 369, startPoint y: 373, endPoint x: 375, endPoint y: 373, distance: 6.4
click at [375, 375] on div at bounding box center [226, 367] width 437 height 22
click at [351, 115] on div "Street Address [STREET_ADDRESS][PERSON_NAME]" at bounding box center [332, 126] width 195 height 31
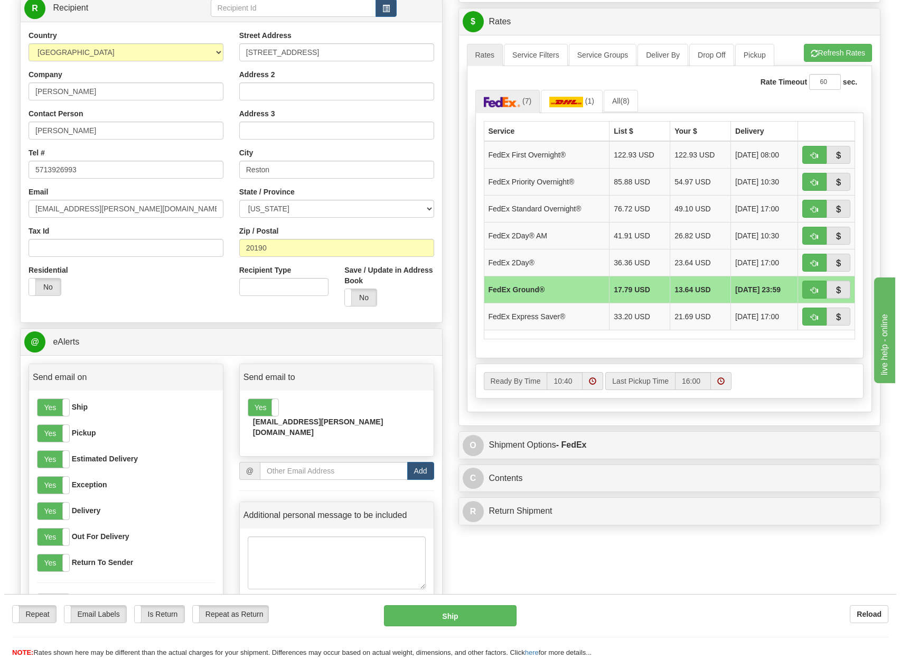
scroll to position [476, 0]
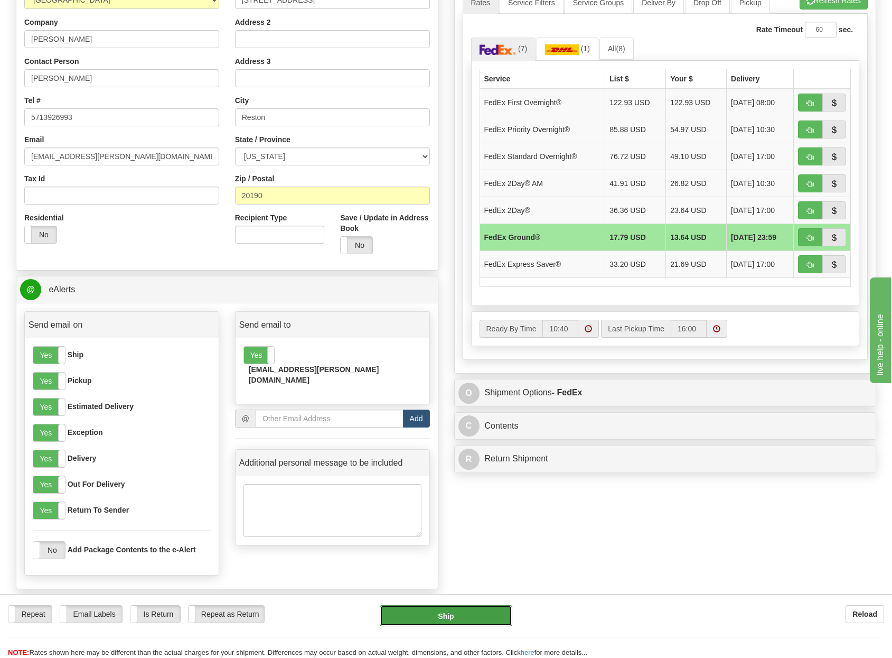
click at [437, 610] on button "Ship" at bounding box center [446, 615] width 133 height 21
type input "92"
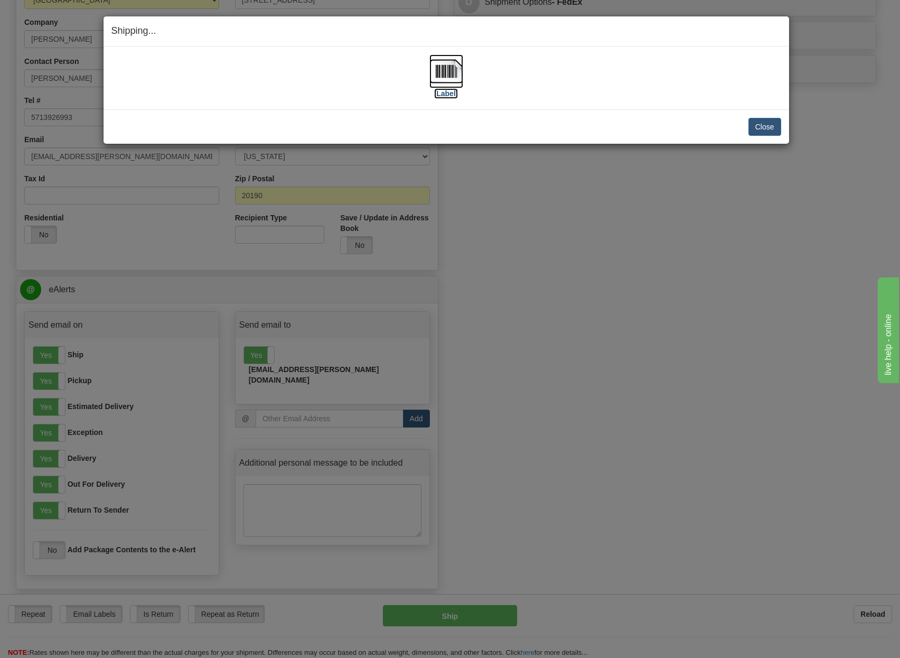
click at [440, 98] on label "[Label]" at bounding box center [446, 93] width 24 height 11
